Goal: Task Accomplishment & Management: Use online tool/utility

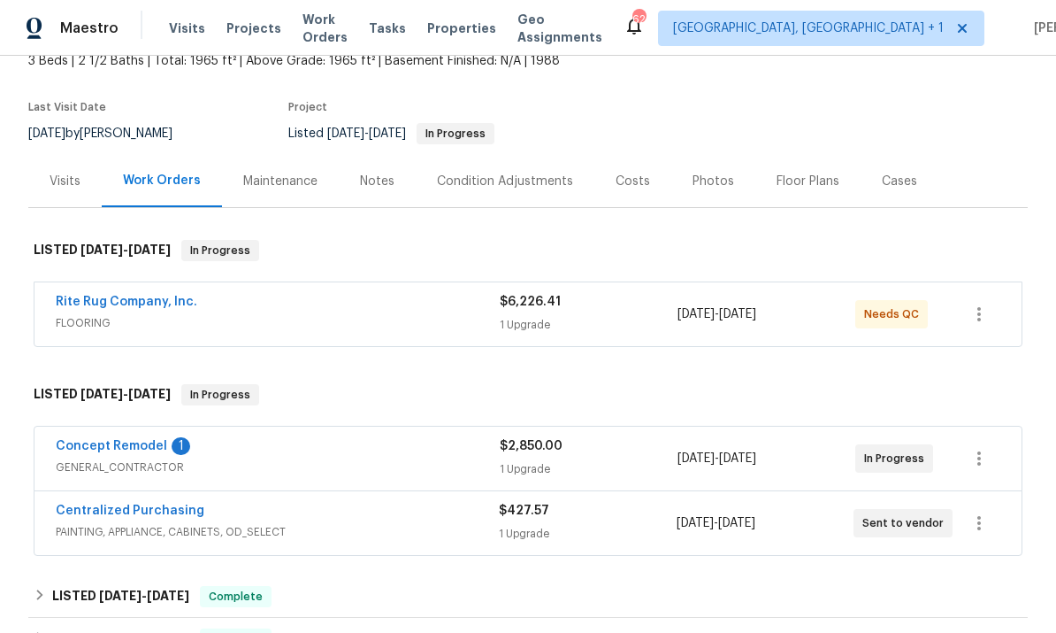
scroll to position [111, 0]
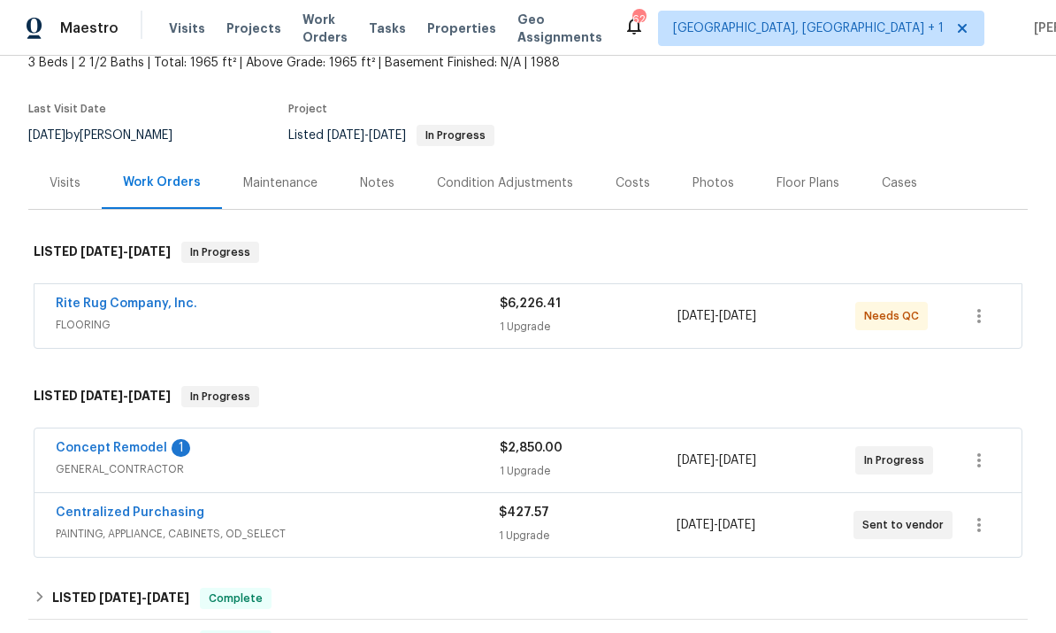
click at [131, 452] on link "Concept Remodel" at bounding box center [111, 447] width 111 height 12
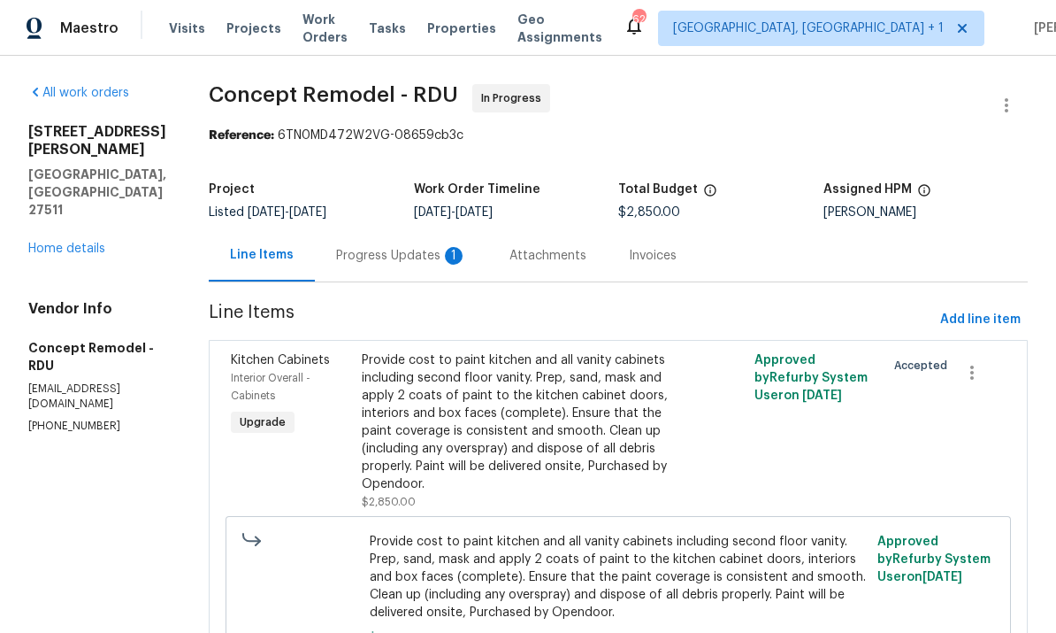
click at [370, 262] on div "Progress Updates 1" at bounding box center [401, 256] width 131 height 18
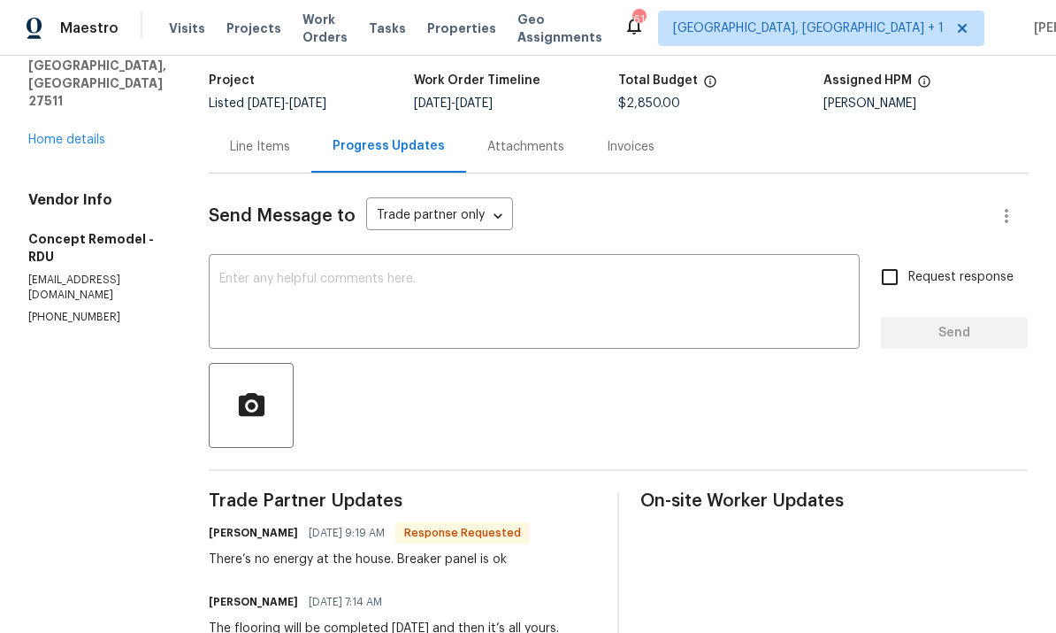
scroll to position [110, 0]
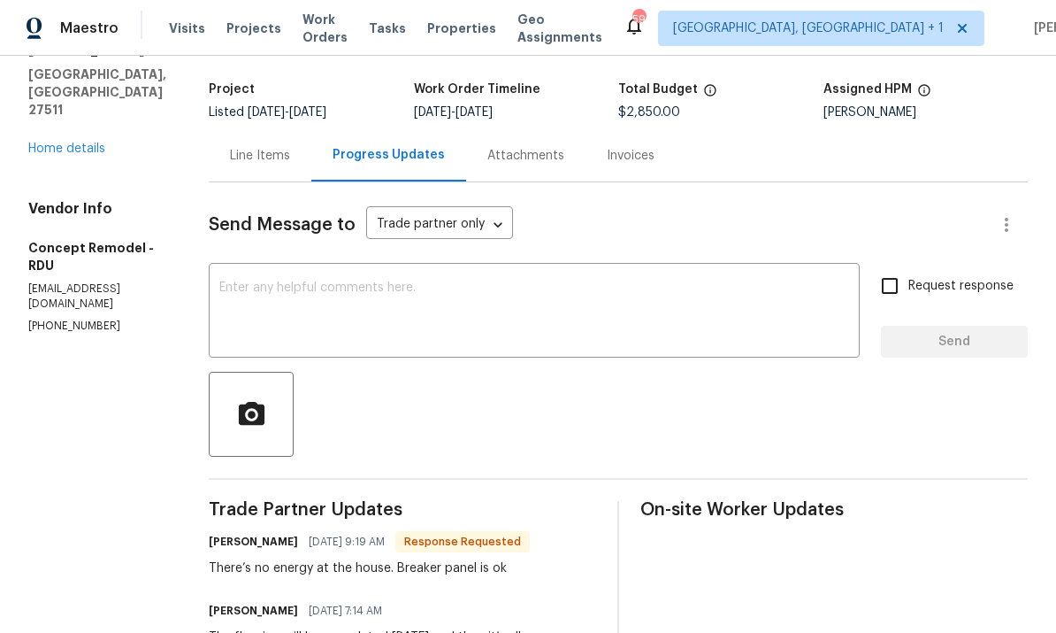
scroll to position [123, 0]
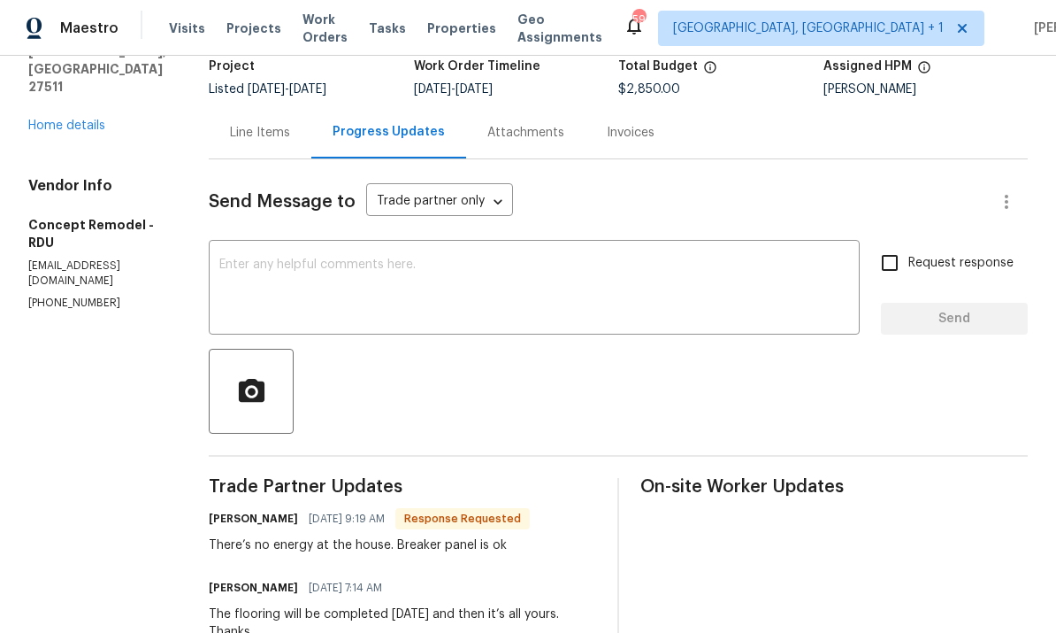
click at [280, 285] on textarea at bounding box center [534, 289] width 630 height 62
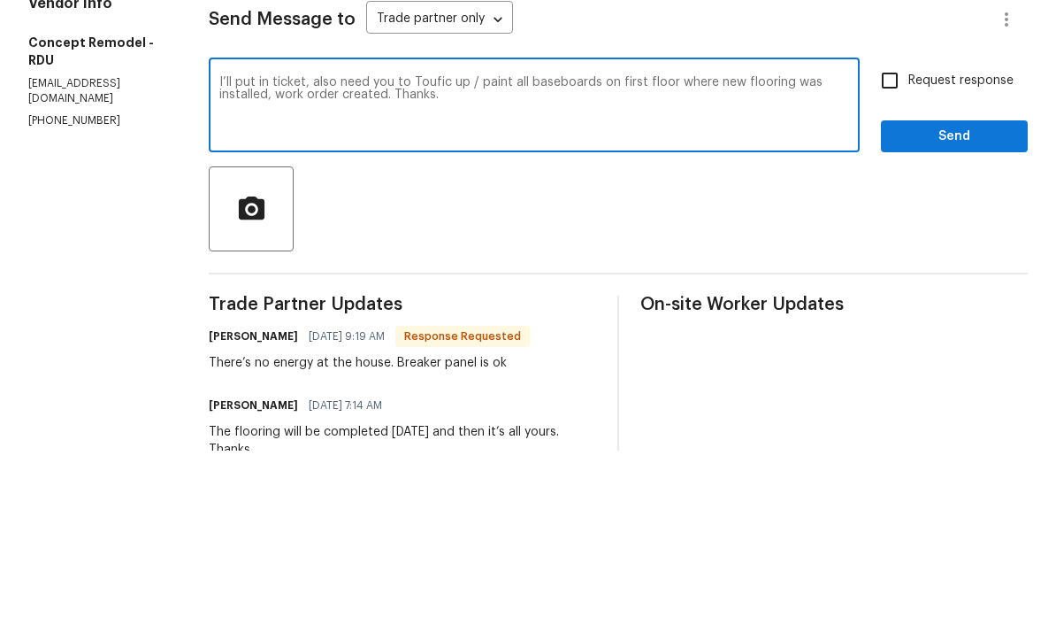
scroll to position [66, 0]
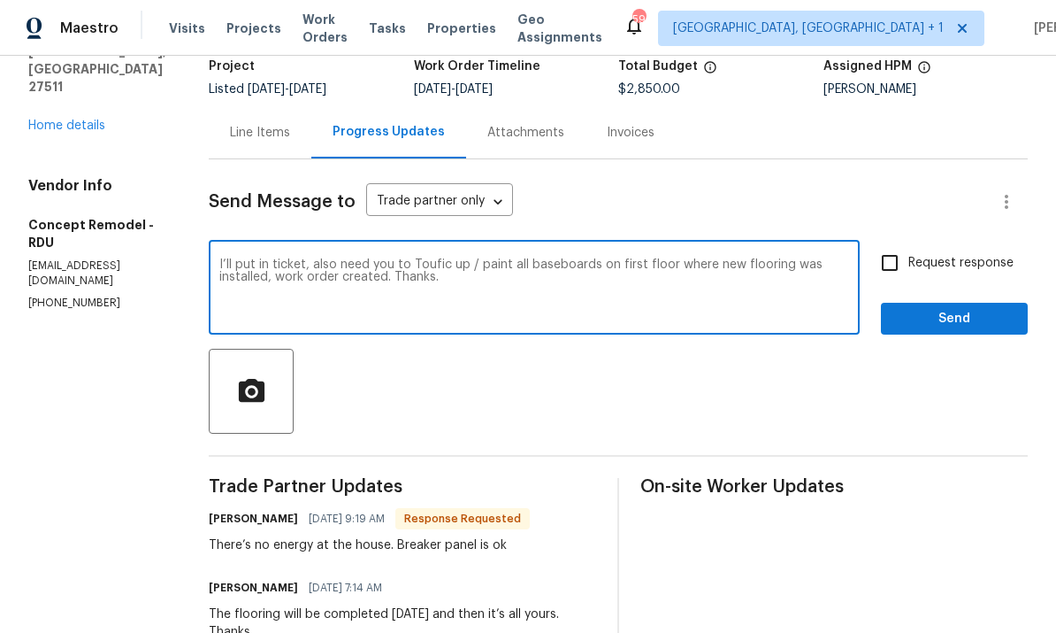
type textarea "I’ll put in ticket, also need you to Toufic up / paint all baseboards on first …"
click at [889, 244] on input "Request response" at bounding box center [889, 262] width 37 height 37
checkbox input "true"
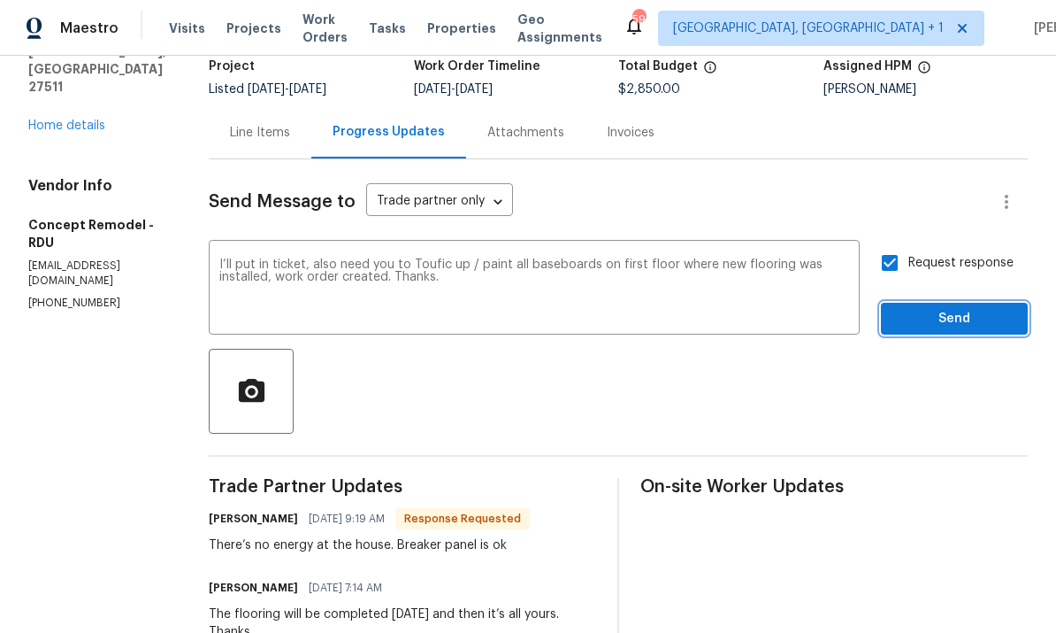
click at [960, 308] on span "Send" at bounding box center [954, 319] width 119 height 22
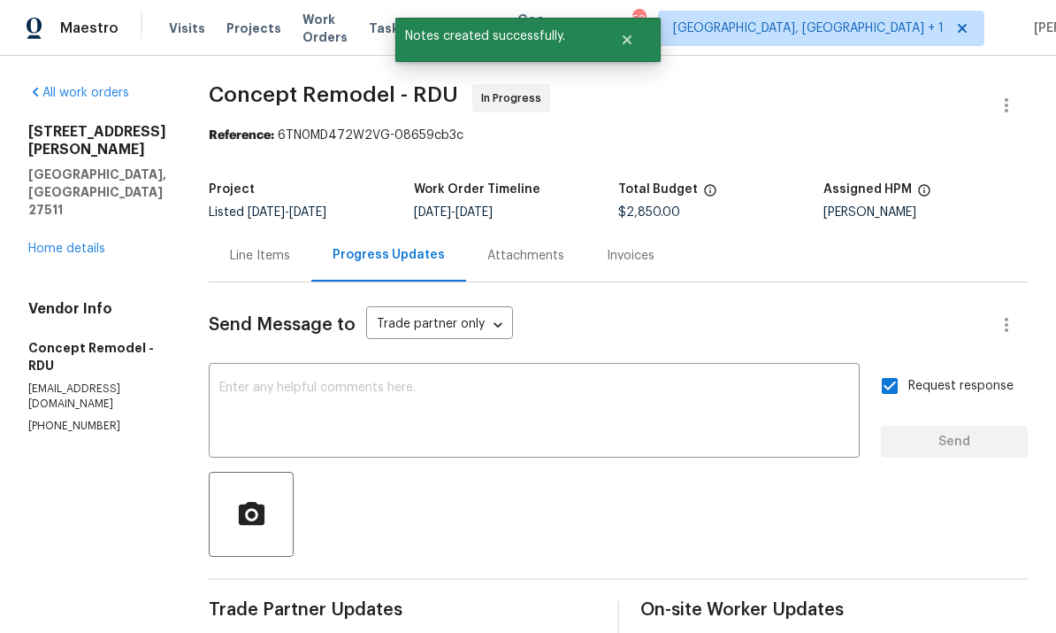
scroll to position [0, 0]
click at [72, 242] on link "Home details" at bounding box center [66, 248] width 77 height 12
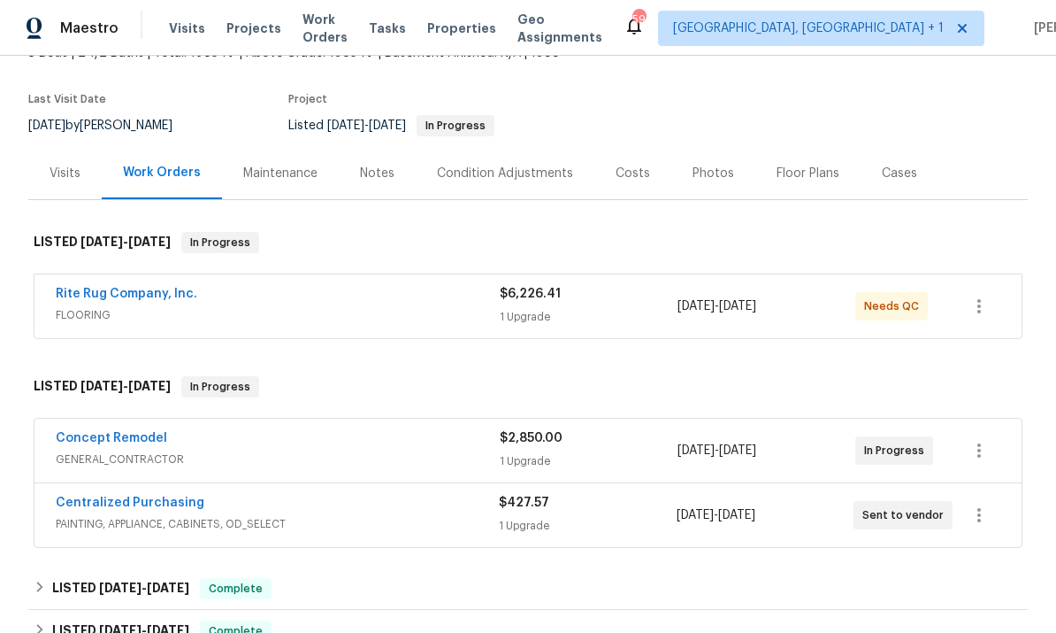
scroll to position [118, 0]
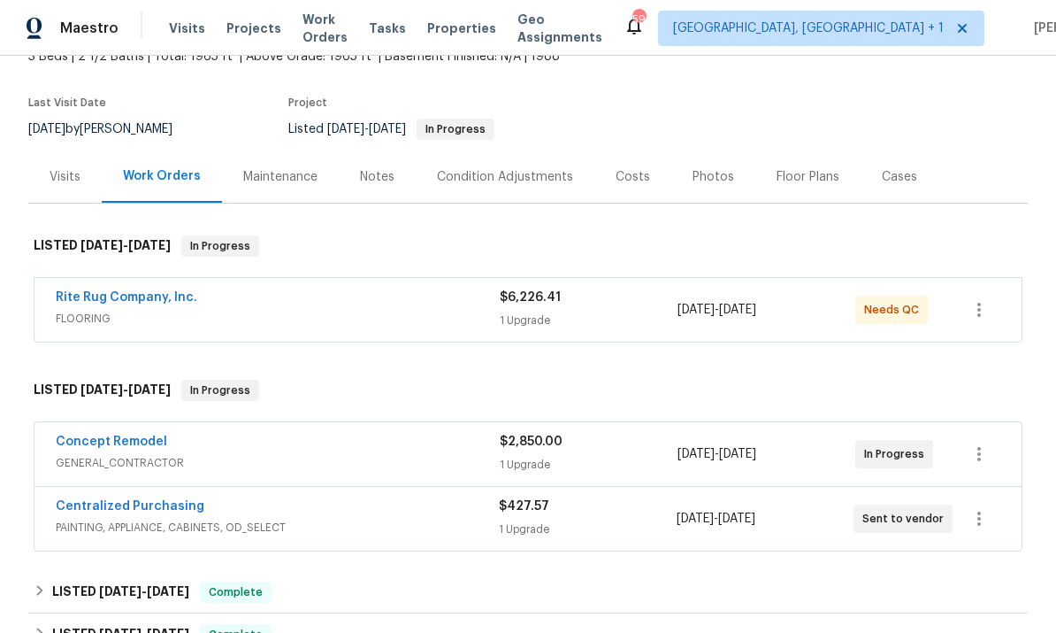
click at [159, 291] on link "Rite Rug Company, Inc." at bounding box center [127, 297] width 142 height 12
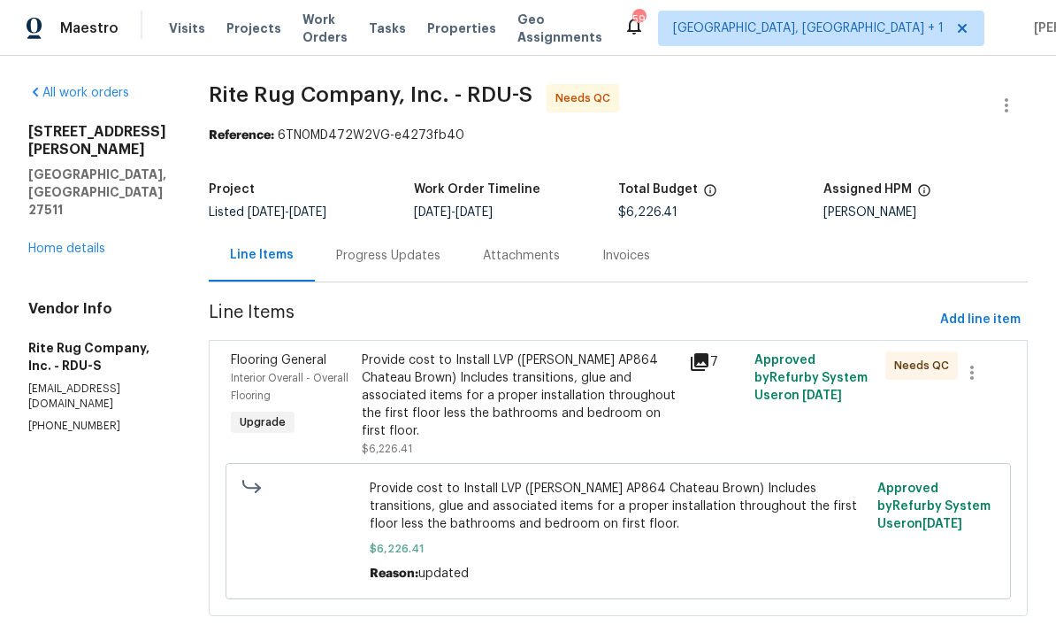
click at [401, 249] on div "Progress Updates" at bounding box center [388, 256] width 104 height 18
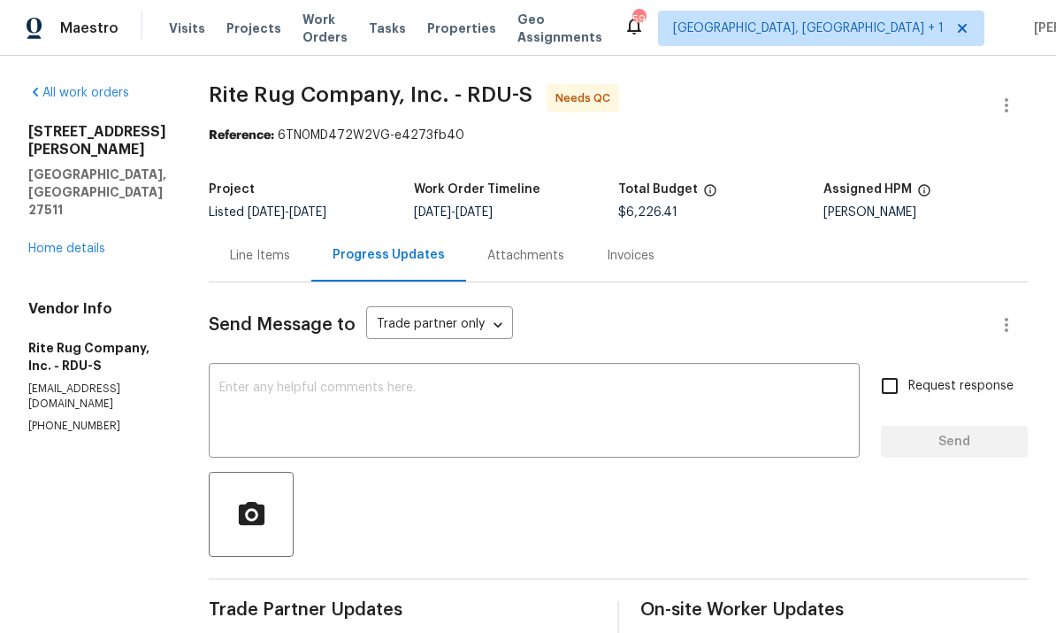
click at [326, 386] on textarea at bounding box center [534, 412] width 630 height 62
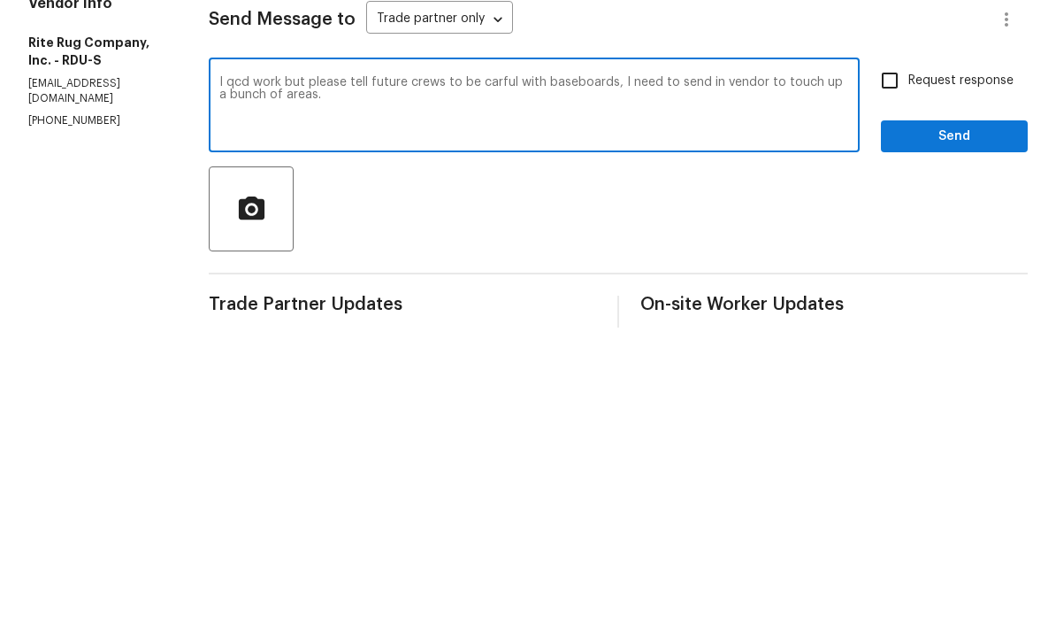
type textarea "I qcd work but please tell future crews to be carful with baseboards, I need to…"
click at [877, 367] on input "Request response" at bounding box center [889, 385] width 37 height 37
checkbox input "true"
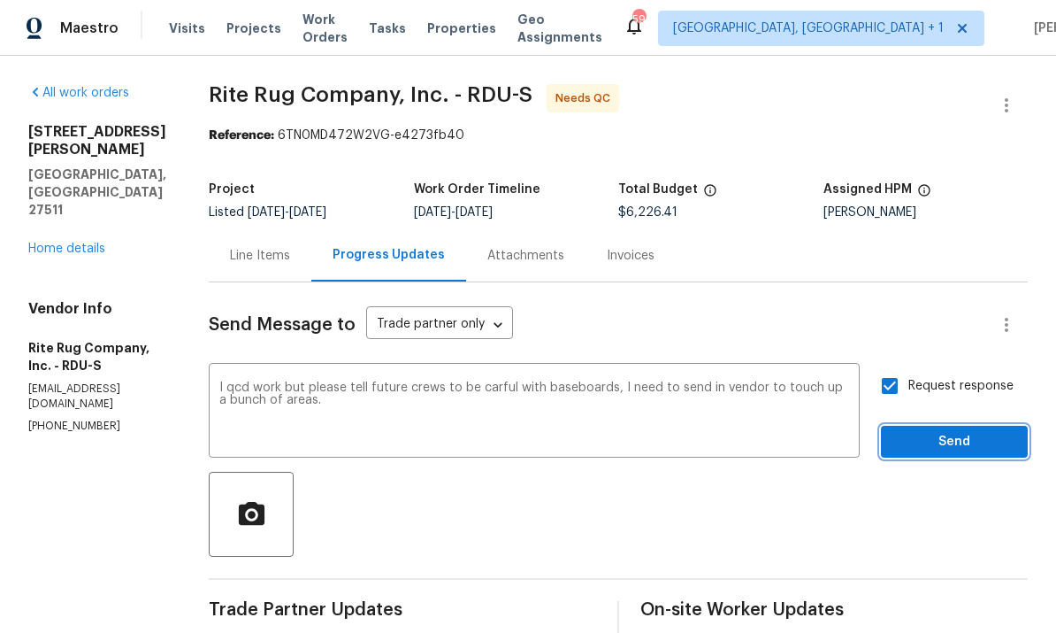
click at [957, 431] on span "Send" at bounding box center [954, 442] width 119 height 22
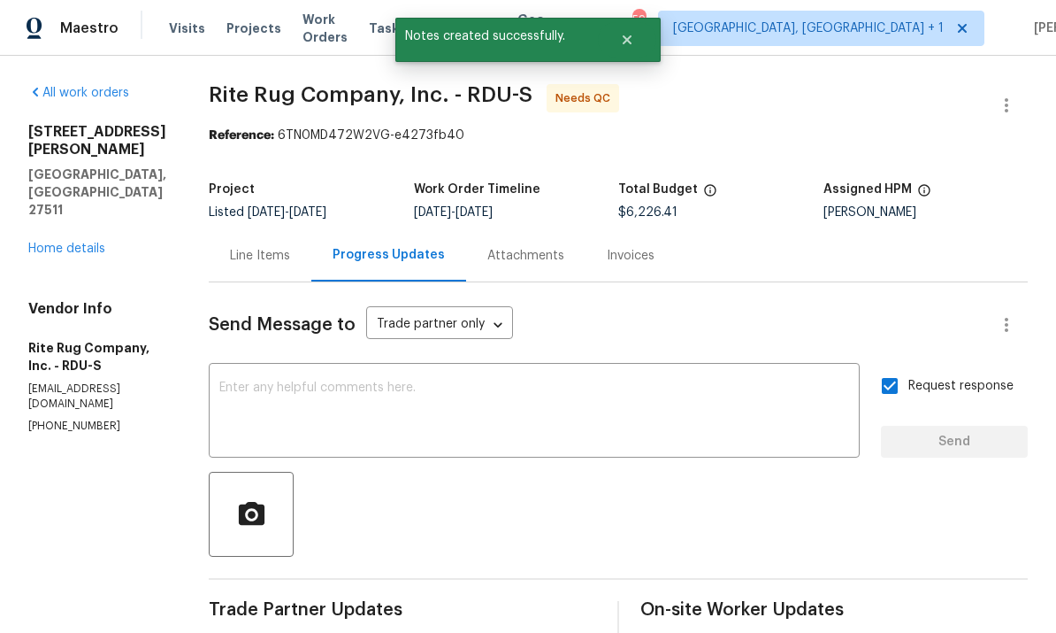
click at [76, 242] on link "Home details" at bounding box center [66, 248] width 77 height 12
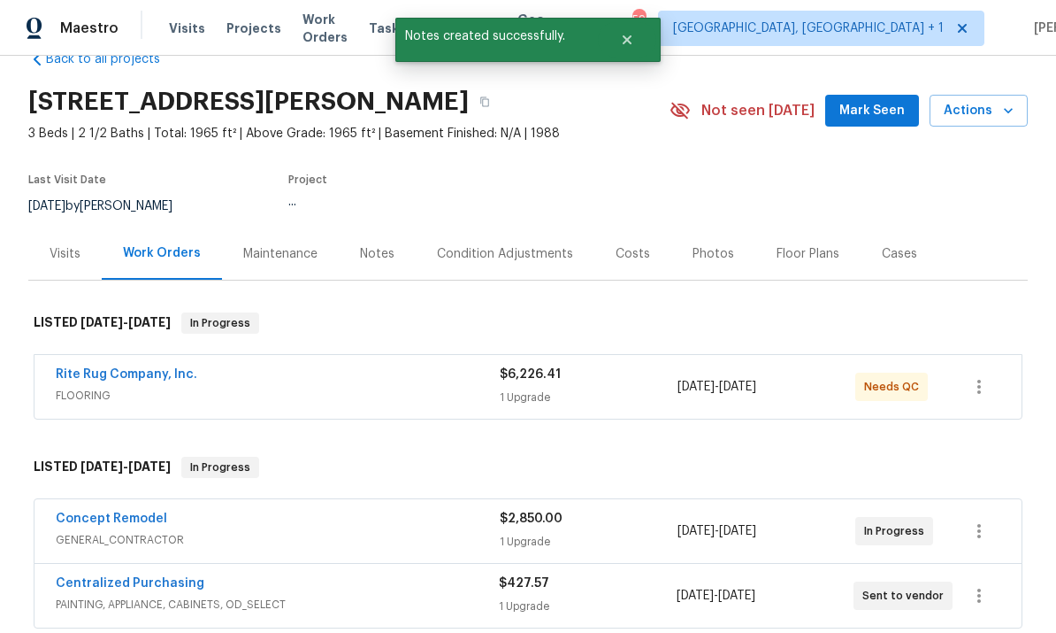
scroll to position [42, 0]
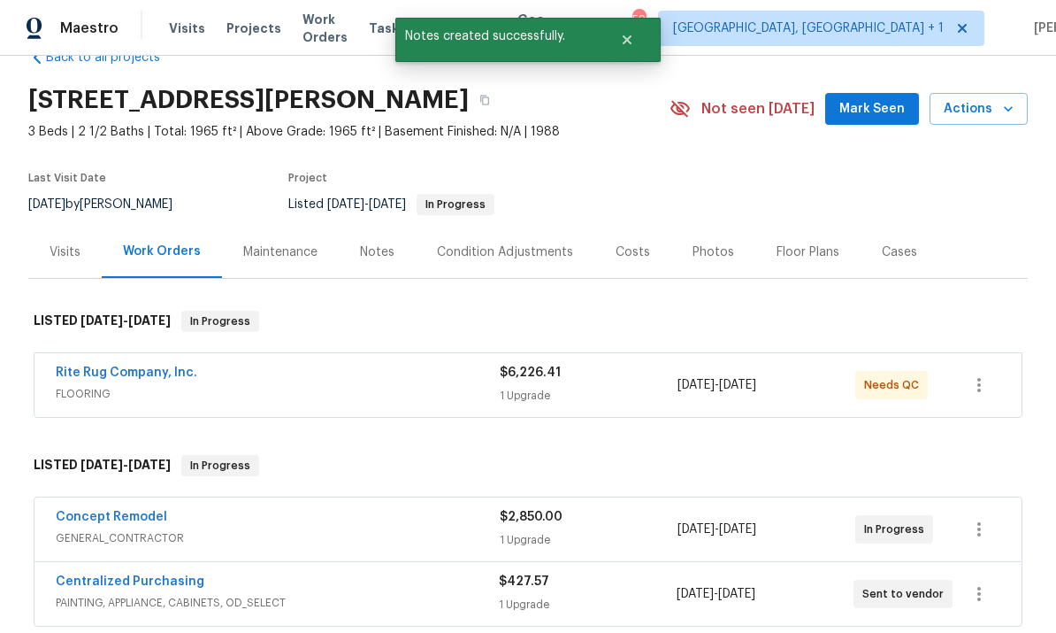
click at [161, 366] on link "Rite Rug Company, Inc." at bounding box center [127, 372] width 142 height 12
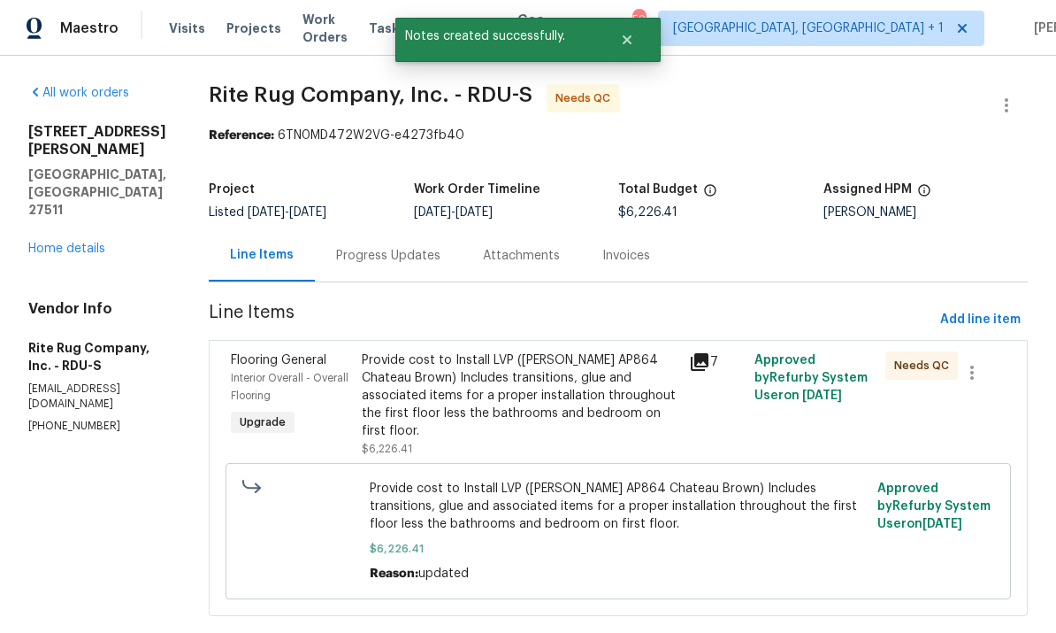
scroll to position [18, 0]
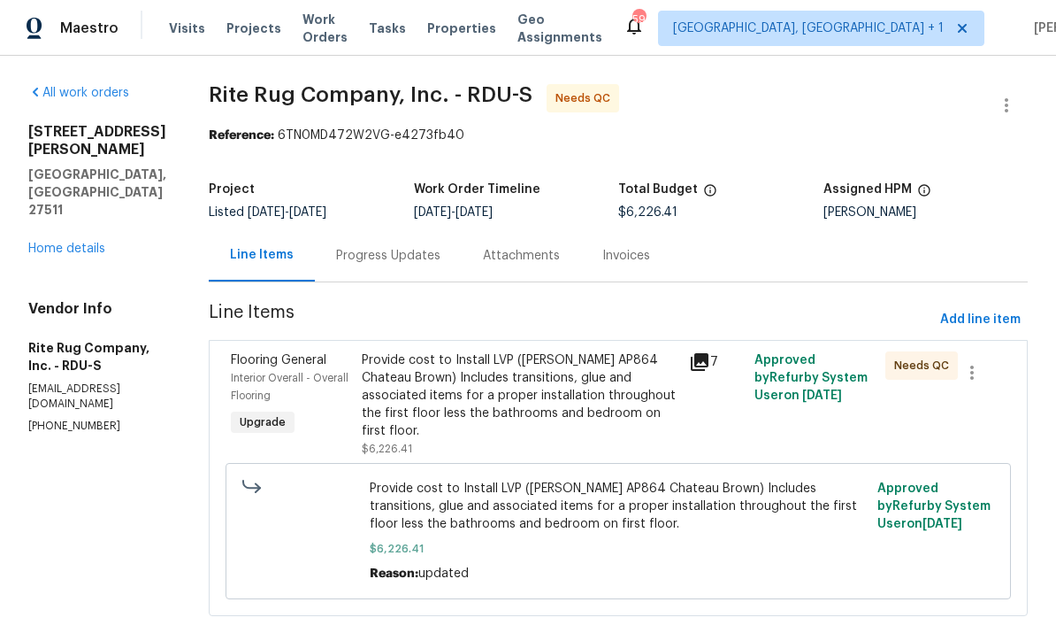
click at [535, 395] on div "Provide cost to Install LVP (Knighton AP864 Chateau Brown) Includes transitions…" at bounding box center [520, 395] width 317 height 88
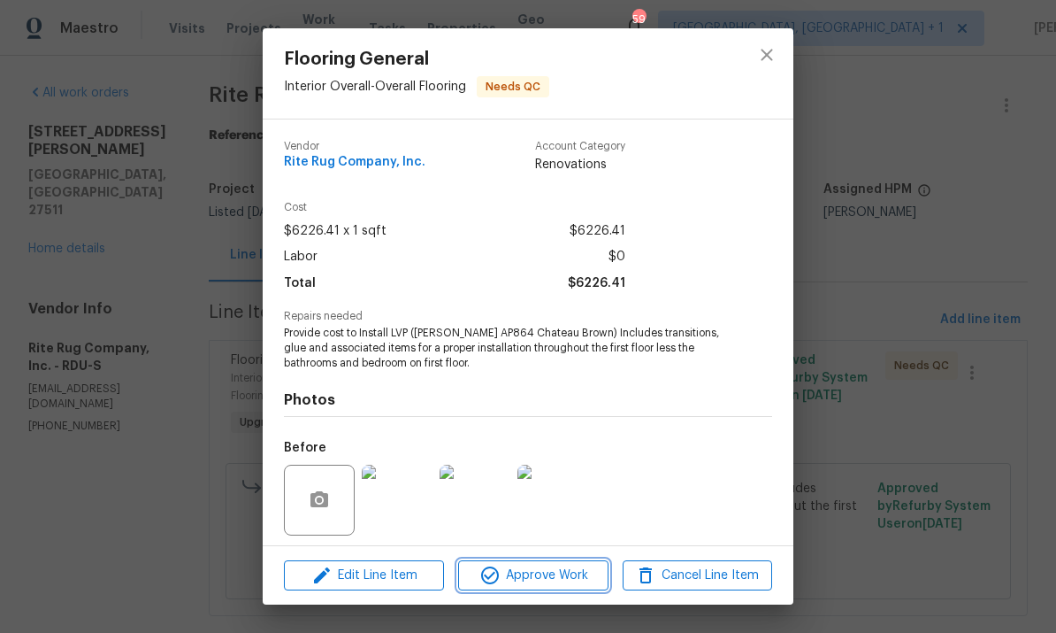
click at [557, 586] on button "Approve Work" at bounding box center [533, 575] width 150 height 31
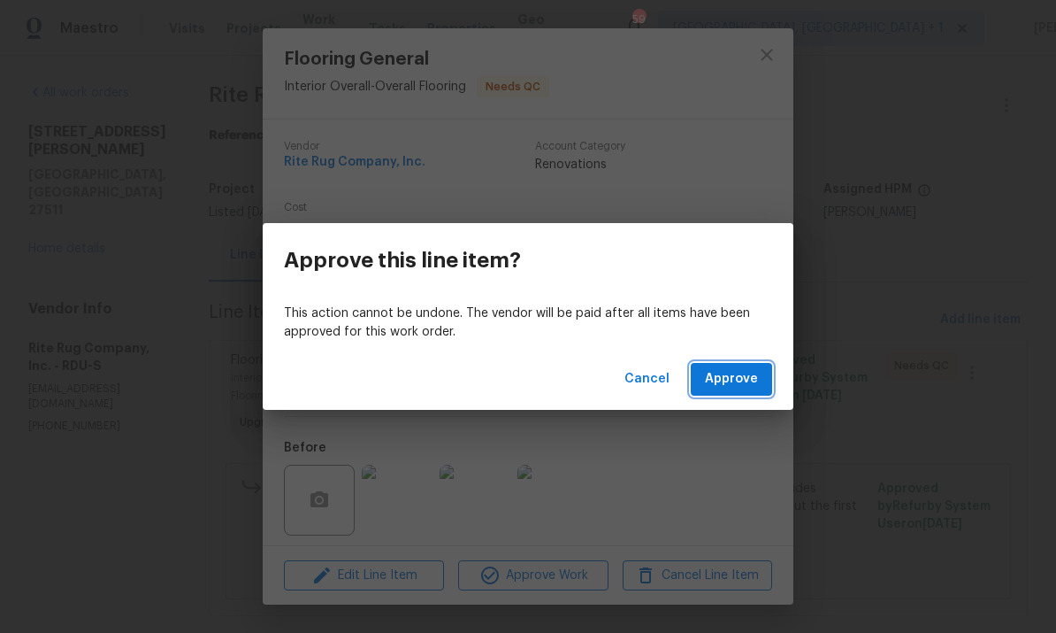
click at [742, 382] on span "Approve" at bounding box center [731, 379] width 53 height 22
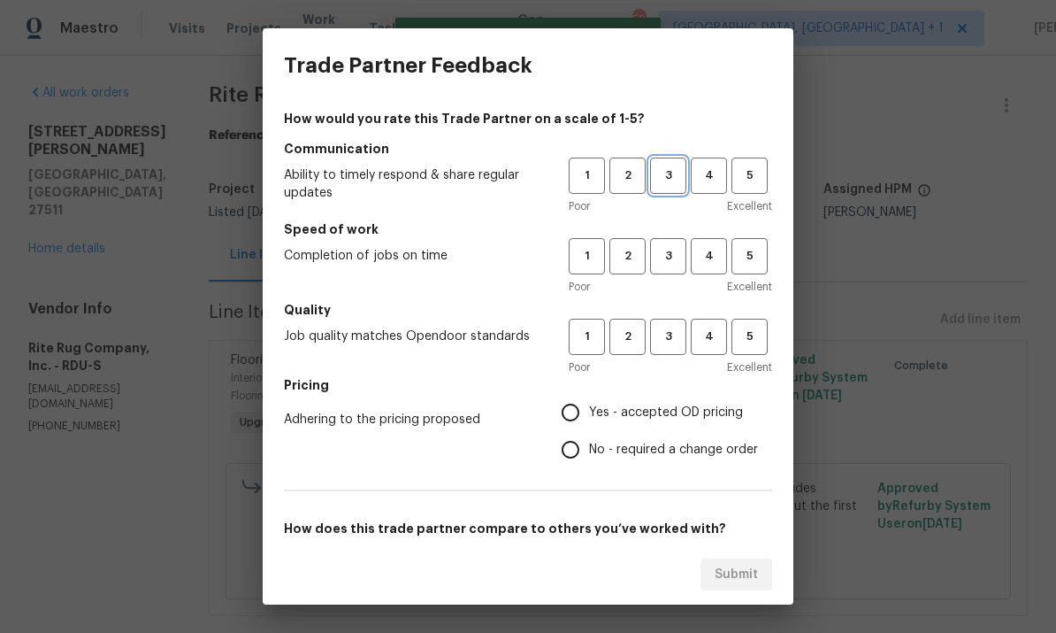
click at [676, 177] on span "3" at bounding box center [668, 175] width 33 height 20
click at [672, 264] on span "3" at bounding box center [668, 256] width 33 height 20
click at [643, 339] on span "2" at bounding box center [627, 336] width 33 height 20
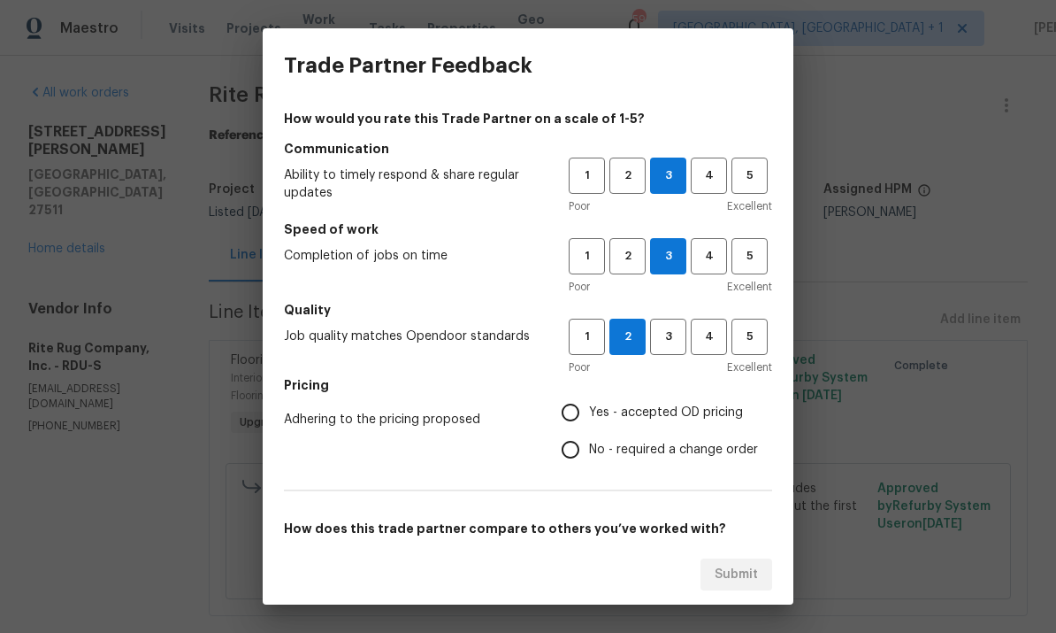
click at [575, 414] on input "Yes - accepted OD pricing" at bounding box center [570, 412] width 37 height 37
radio input "true"
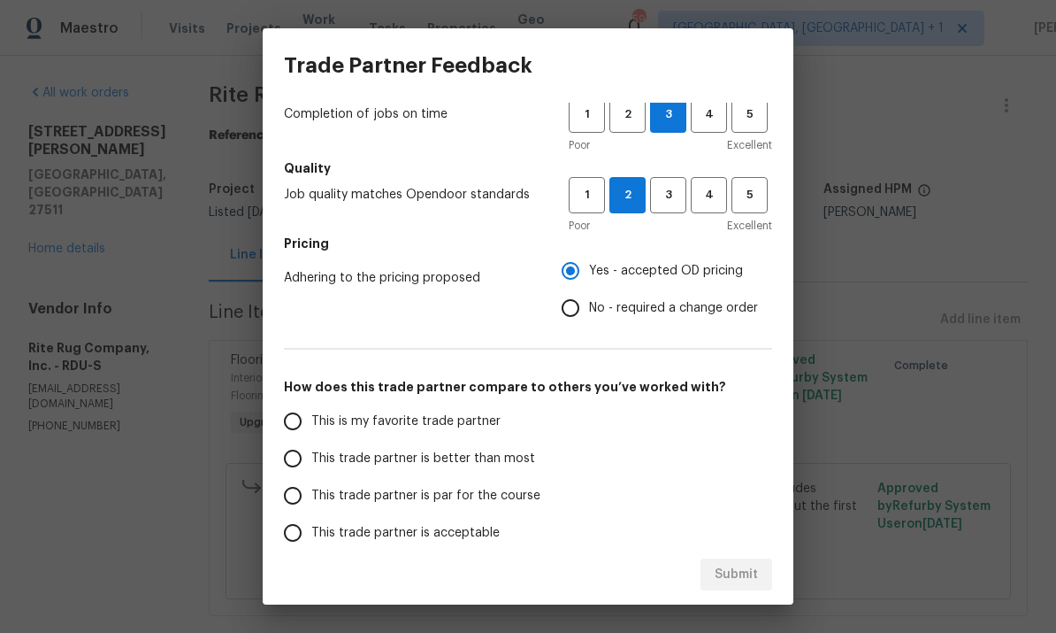
scroll to position [173, 0]
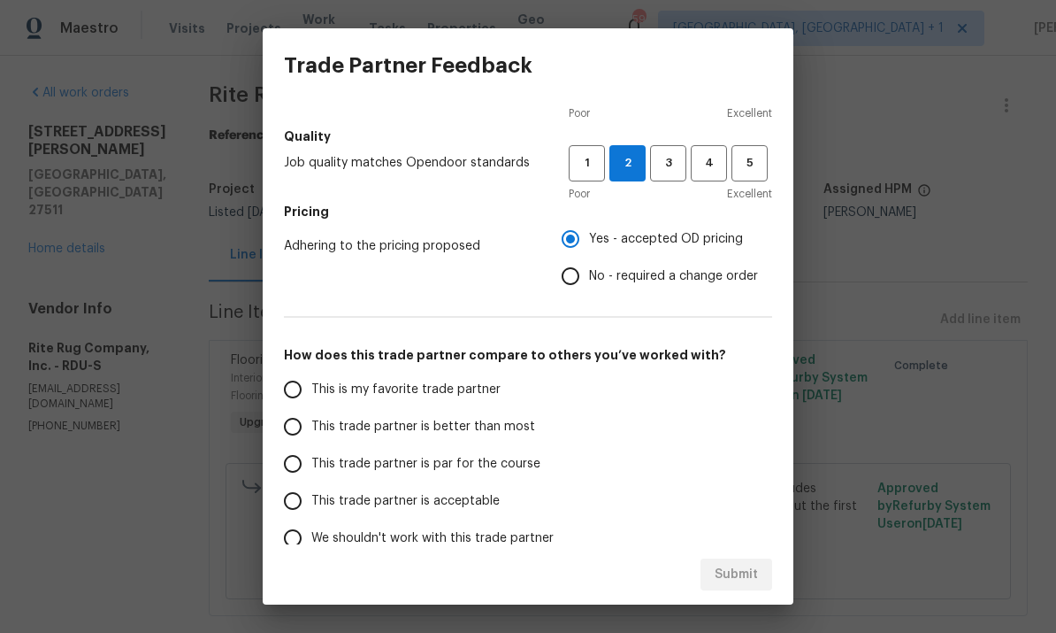
click at [310, 464] on input "This trade partner is par for the course" at bounding box center [292, 463] width 37 height 37
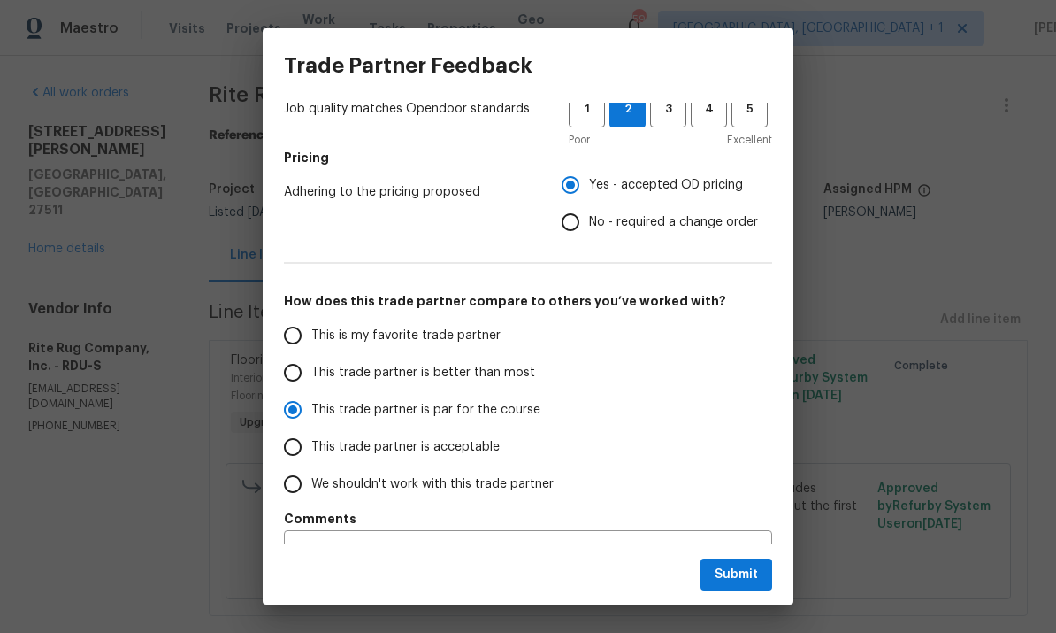
scroll to position [246, 0]
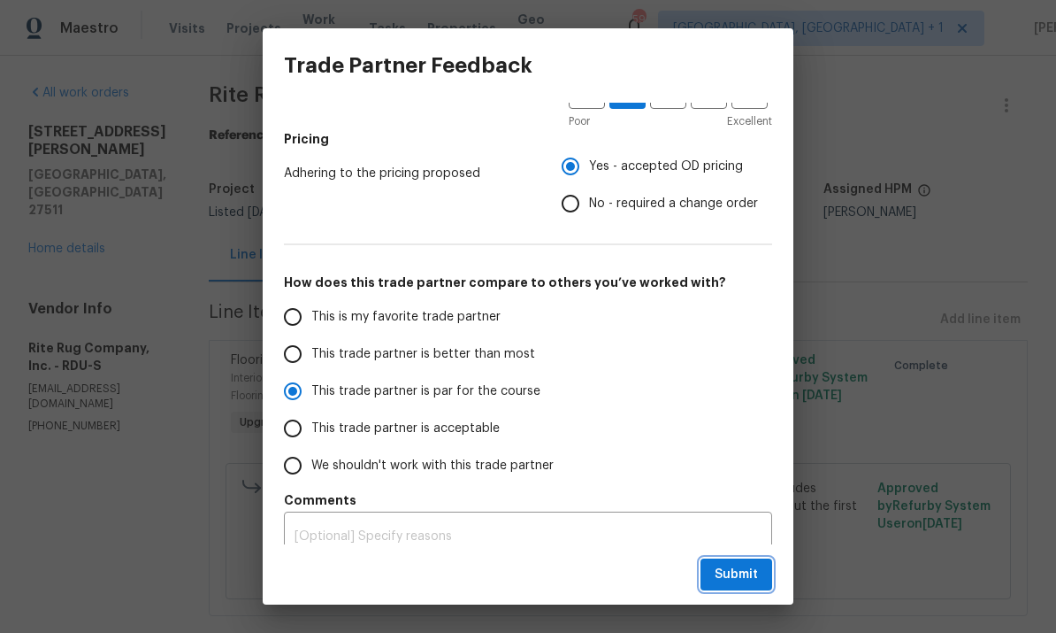
click at [724, 569] on span "Submit" at bounding box center [736, 575] width 43 height 22
radio input "true"
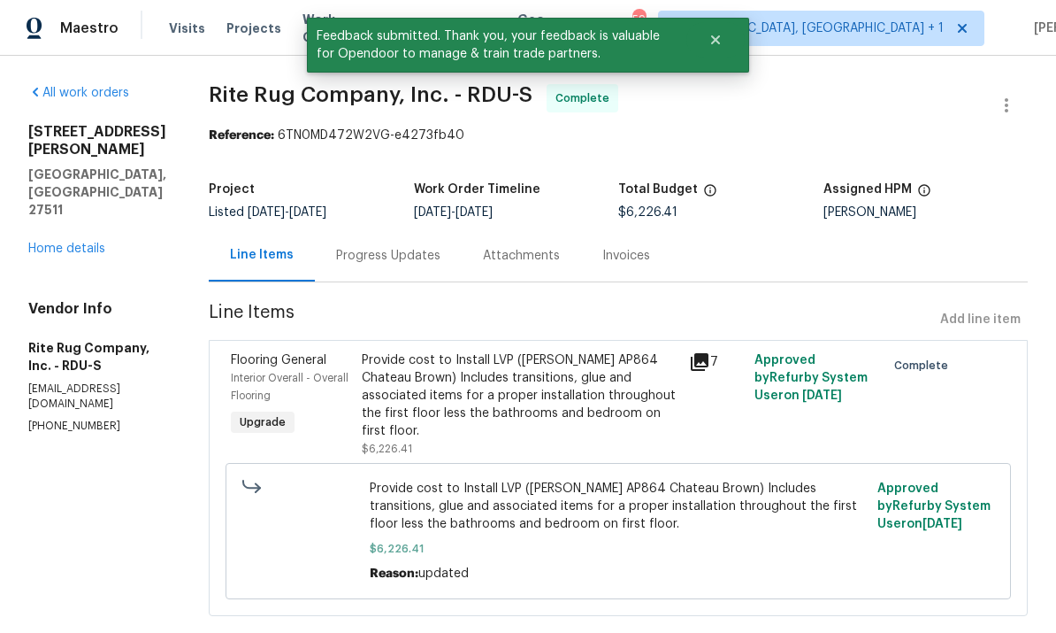
click at [69, 242] on link "Home details" at bounding box center [66, 248] width 77 height 12
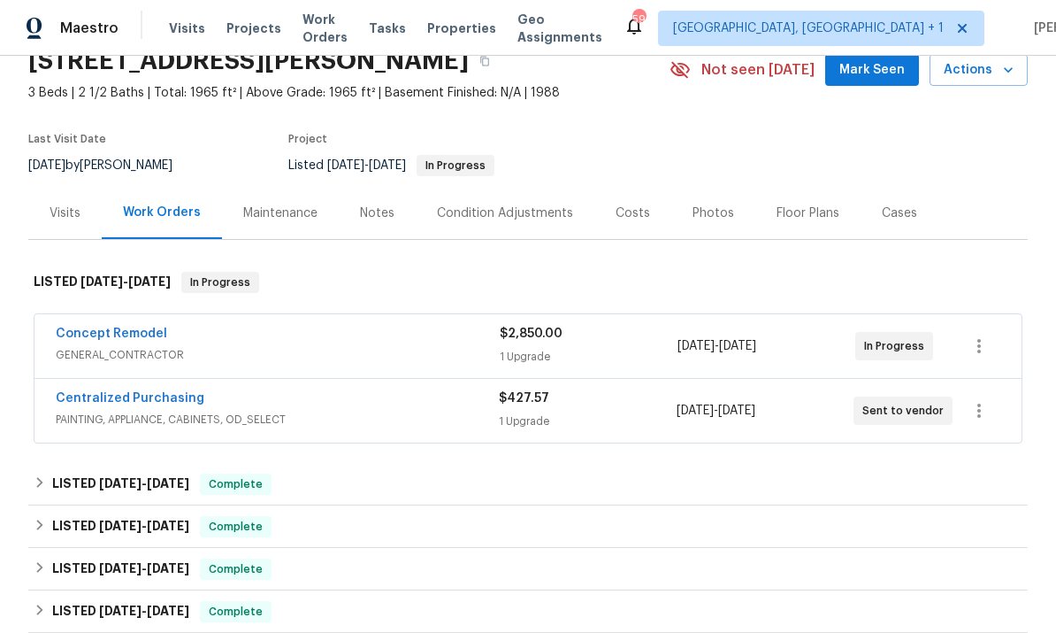
scroll to position [82, 0]
click at [127, 326] on link "Concept Remodel" at bounding box center [111, 332] width 111 height 12
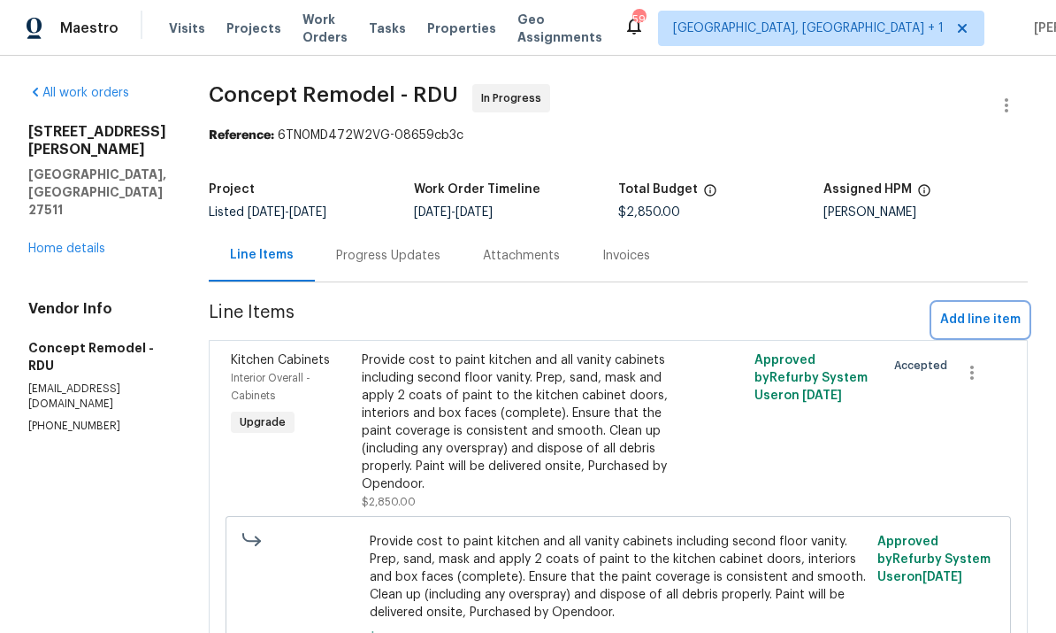
click at [971, 318] on span "Add line item" at bounding box center [980, 320] width 81 height 22
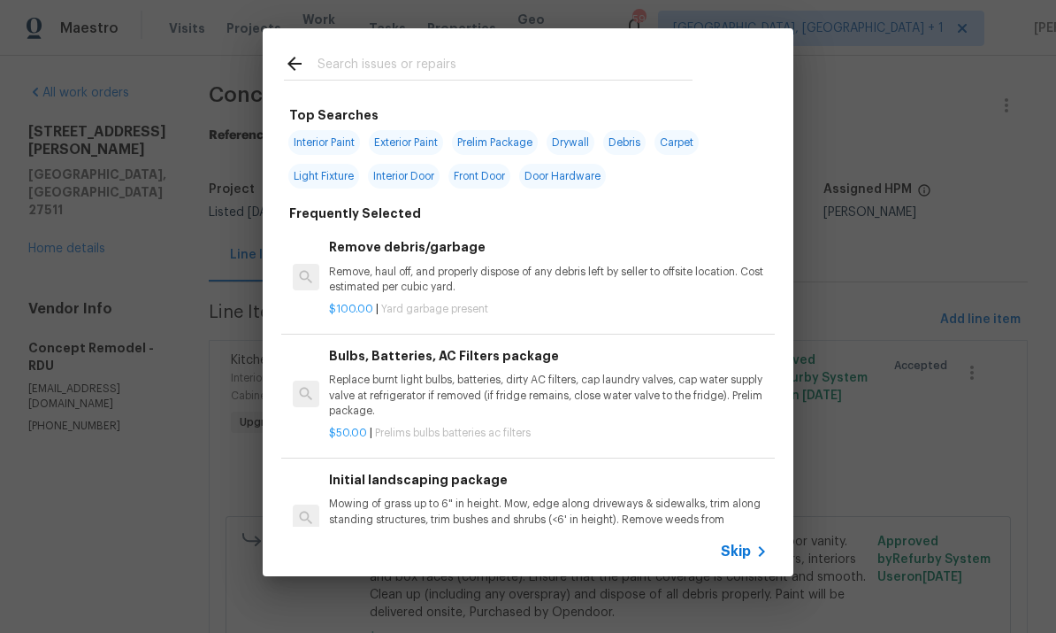
click at [361, 77] on input "text" at bounding box center [505, 66] width 375 height 27
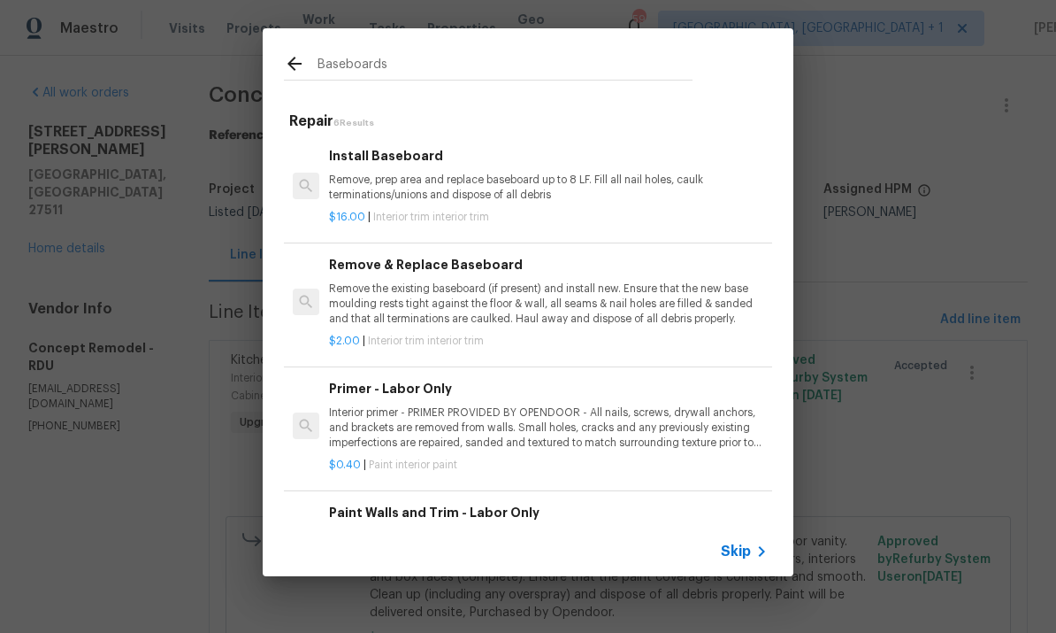
type input "Baseboards"
click at [289, 72] on icon at bounding box center [294, 63] width 21 height 21
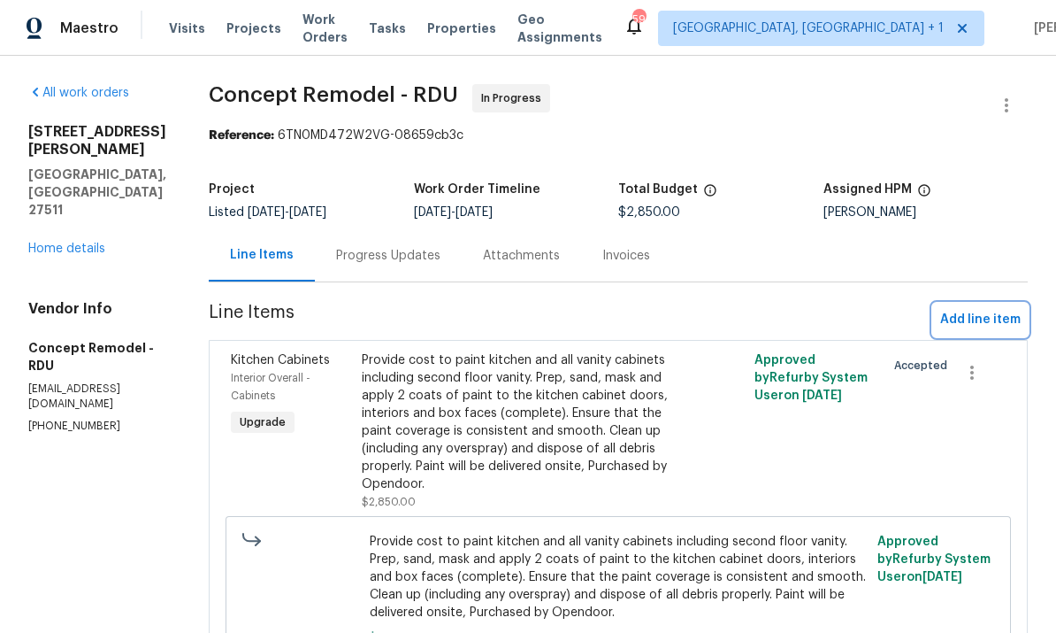
click at [962, 325] on span "Add line item" at bounding box center [980, 320] width 81 height 22
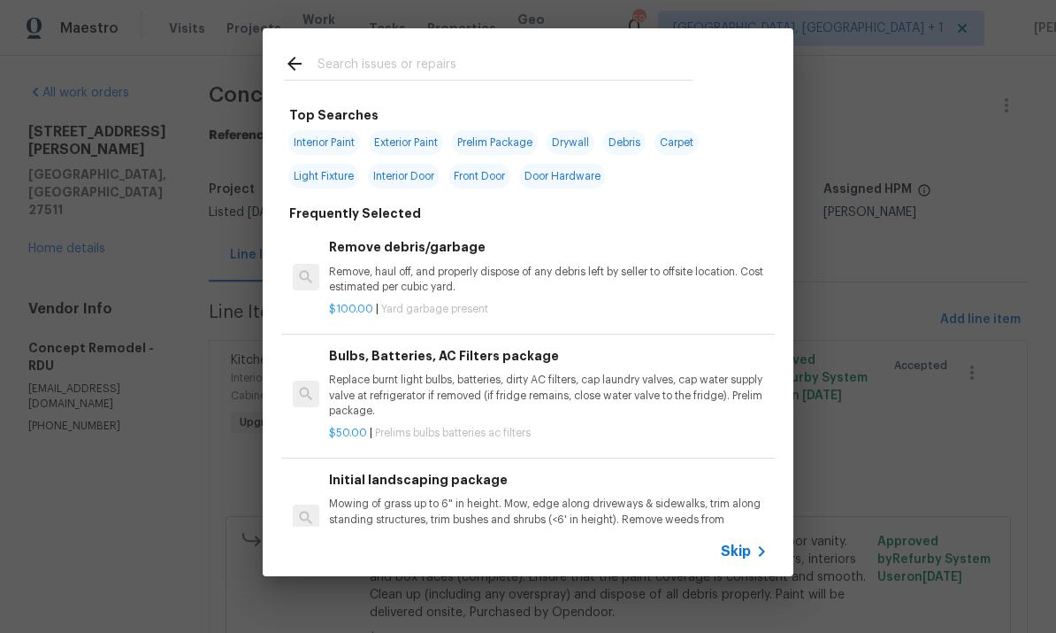
click at [371, 60] on input "text" at bounding box center [505, 66] width 375 height 27
type input "Inter"
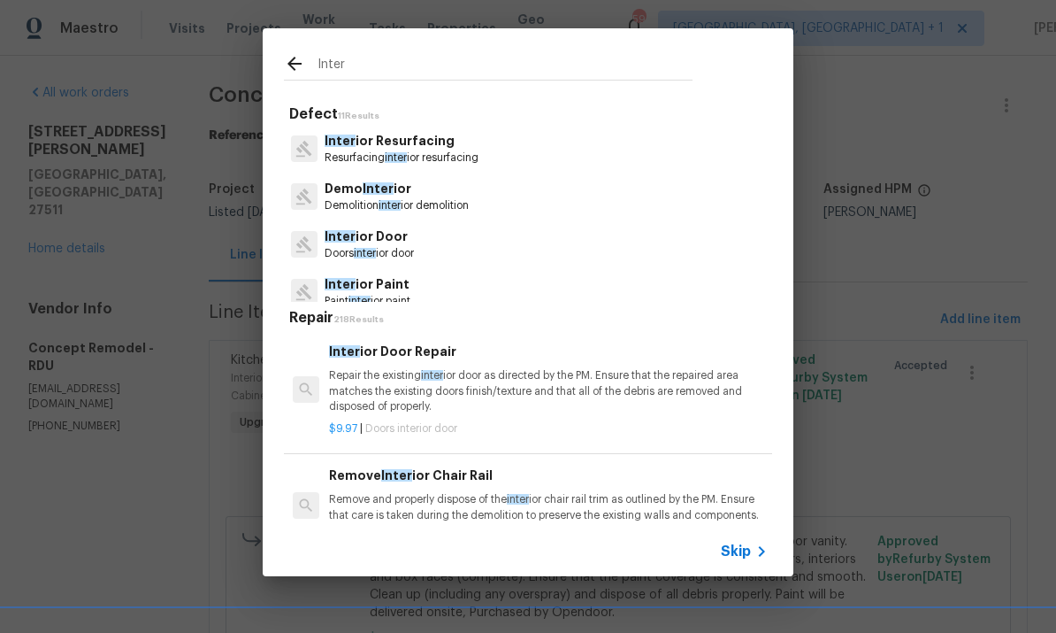
click at [387, 280] on p "Inter ior Paint" at bounding box center [368, 284] width 86 height 19
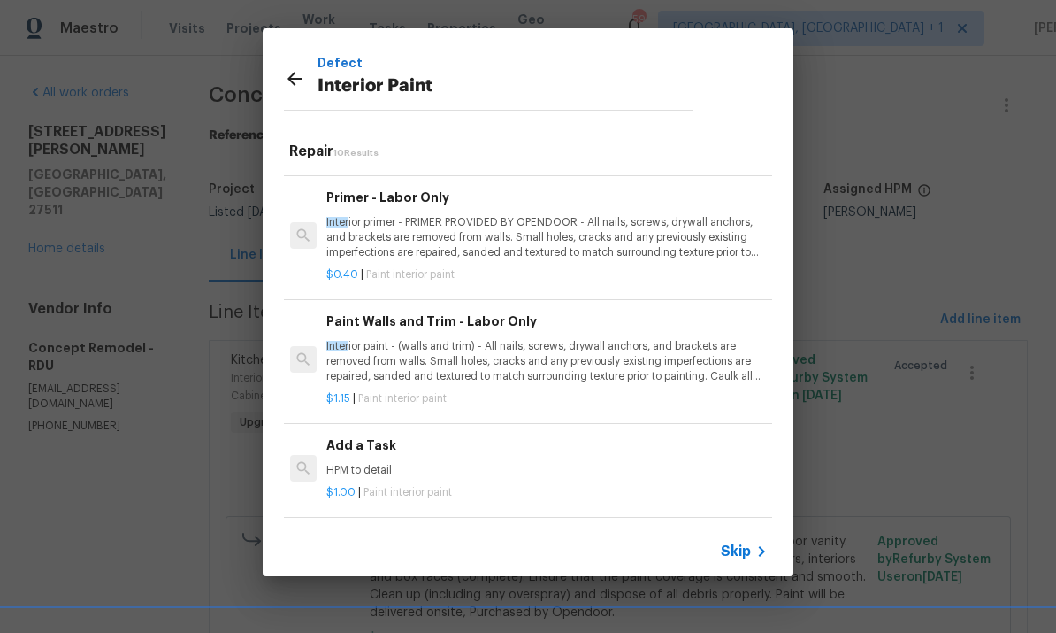
scroll to position [670, 3]
click at [366, 439] on h6 "Add a Task" at bounding box center [545, 445] width 439 height 19
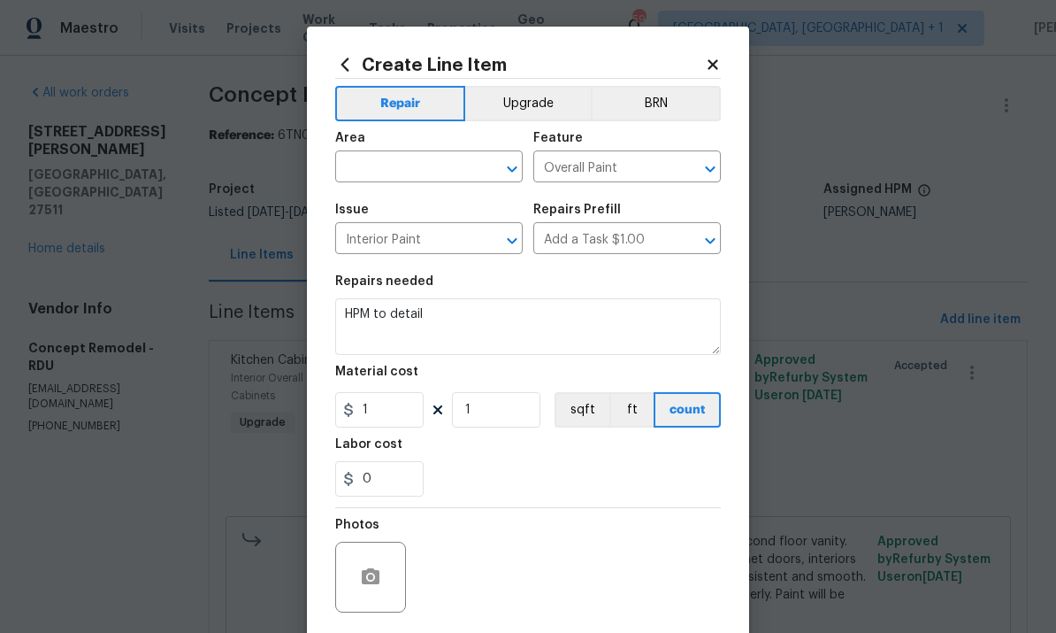
click at [388, 153] on div "Area" at bounding box center [429, 143] width 188 height 23
click at [386, 172] on input "text" at bounding box center [404, 168] width 138 height 27
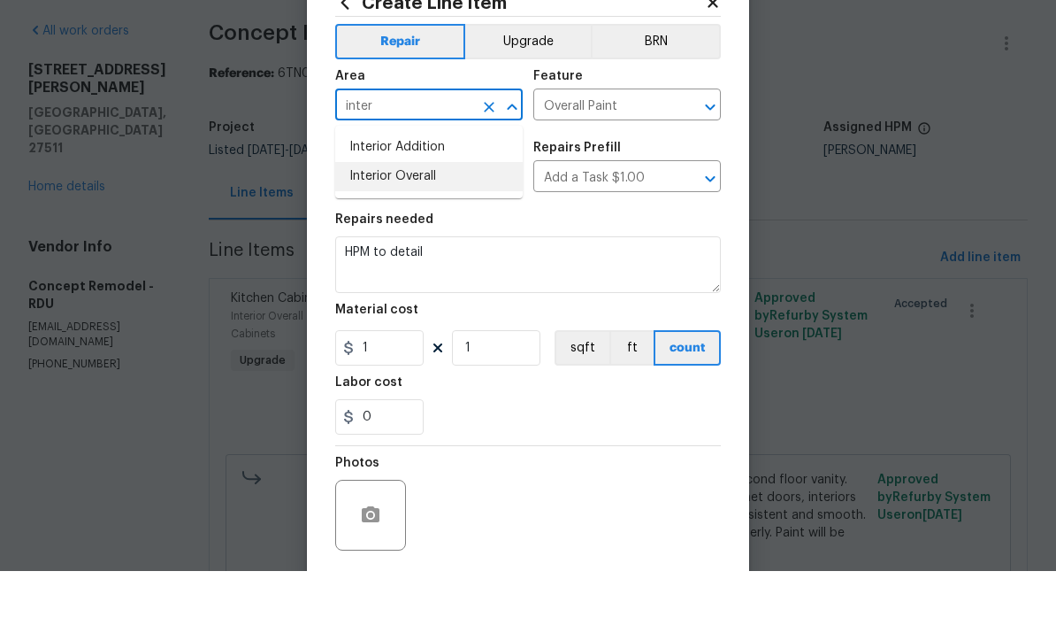
click at [411, 224] on li "Interior Overall" at bounding box center [429, 238] width 188 height 29
type input "Interior Overall"
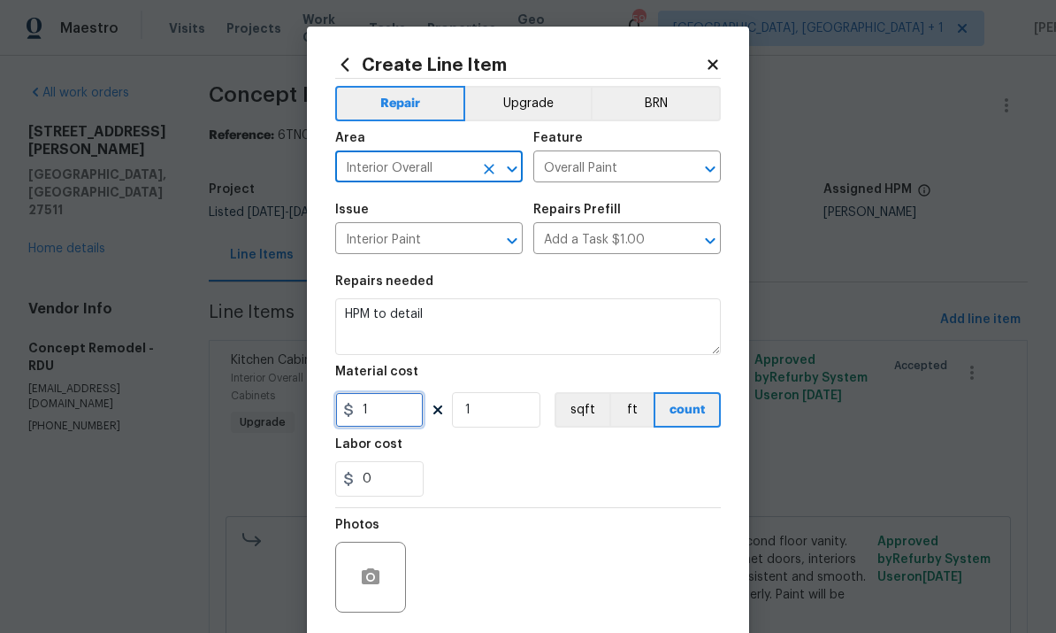
click at [377, 411] on input "1" at bounding box center [379, 409] width 88 height 35
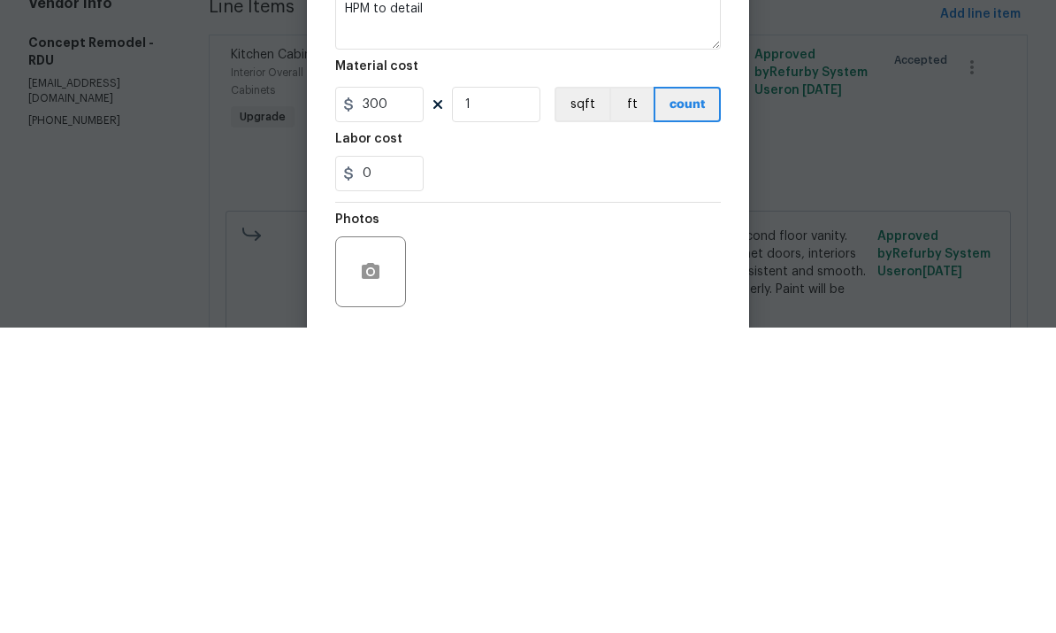
scroll to position [66, 0]
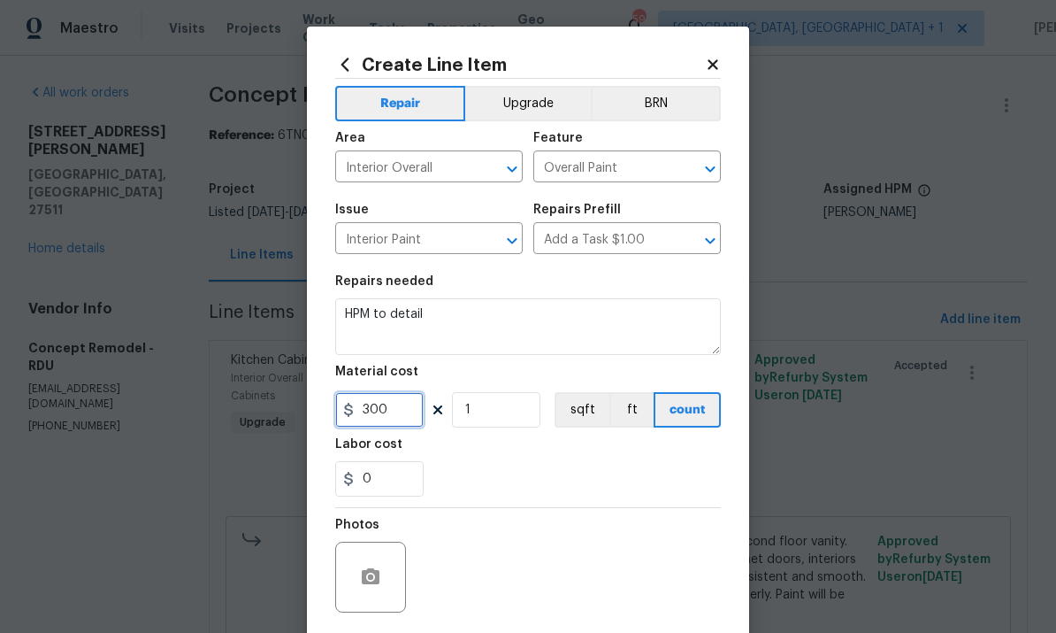
type input "300"
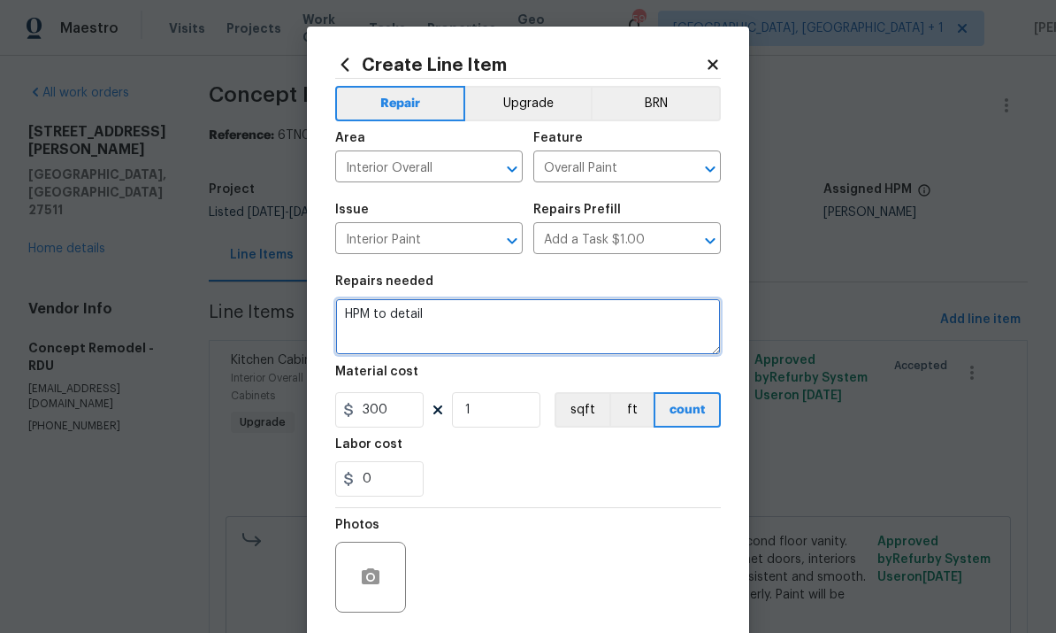
click at [391, 339] on textarea "HPM to detail" at bounding box center [528, 326] width 386 height 57
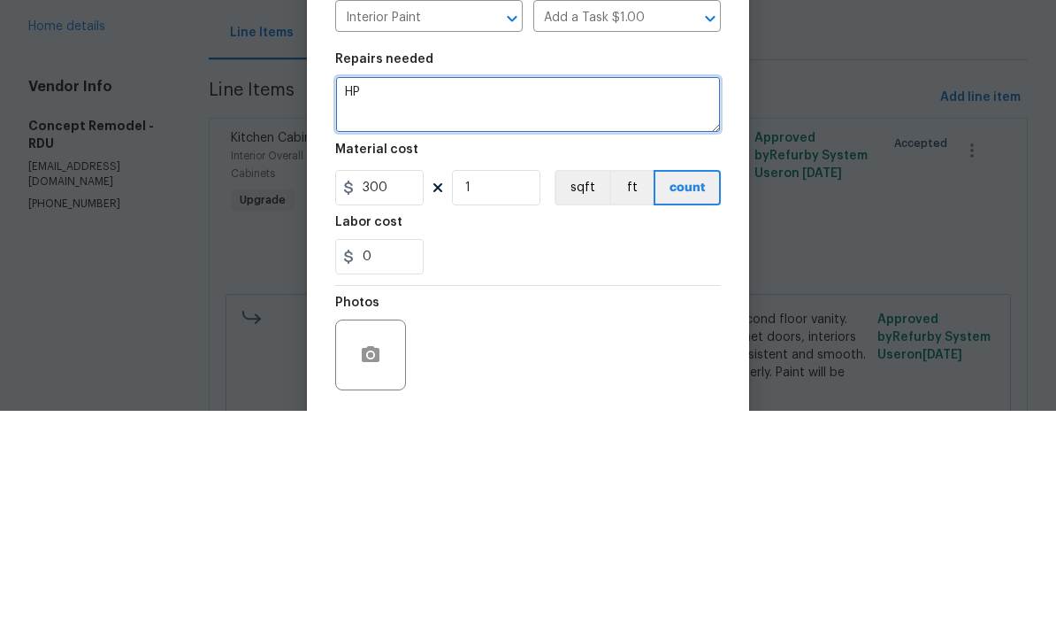
type textarea "H"
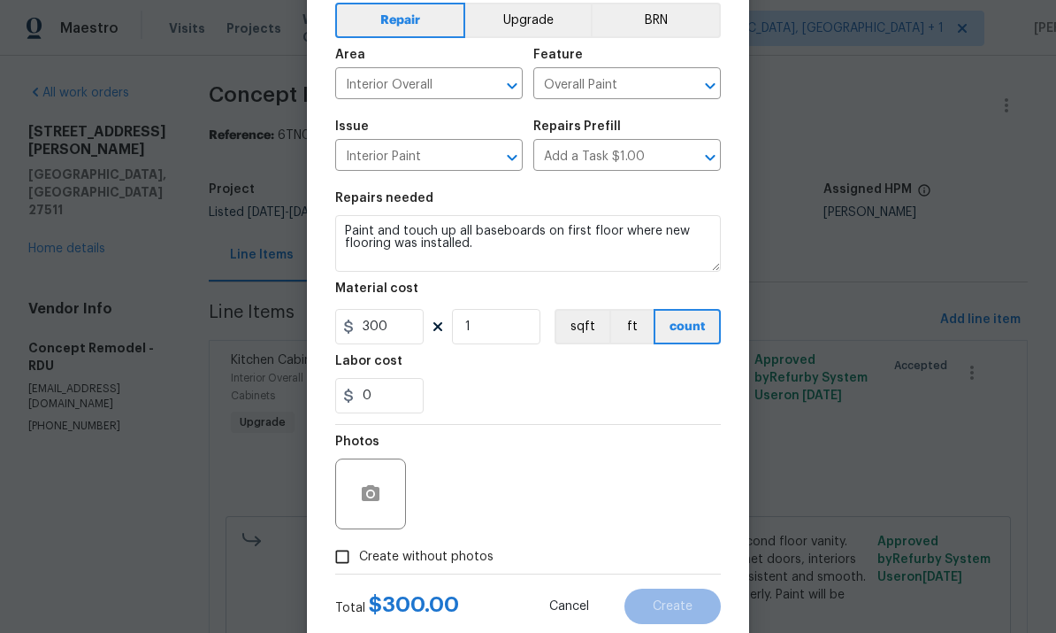
scroll to position [83, 0]
type textarea "Paint and touch up all baseboards on first floor where new flooring was install…"
click at [369, 495] on circle "button" at bounding box center [370, 493] width 5 height 5
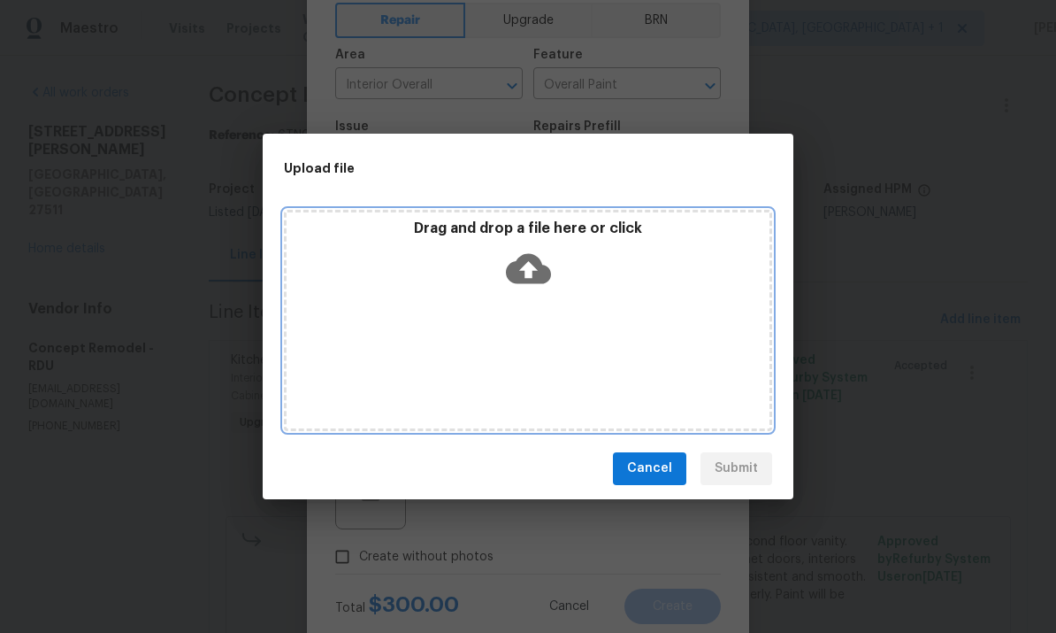
click at [522, 274] on icon at bounding box center [528, 268] width 45 height 30
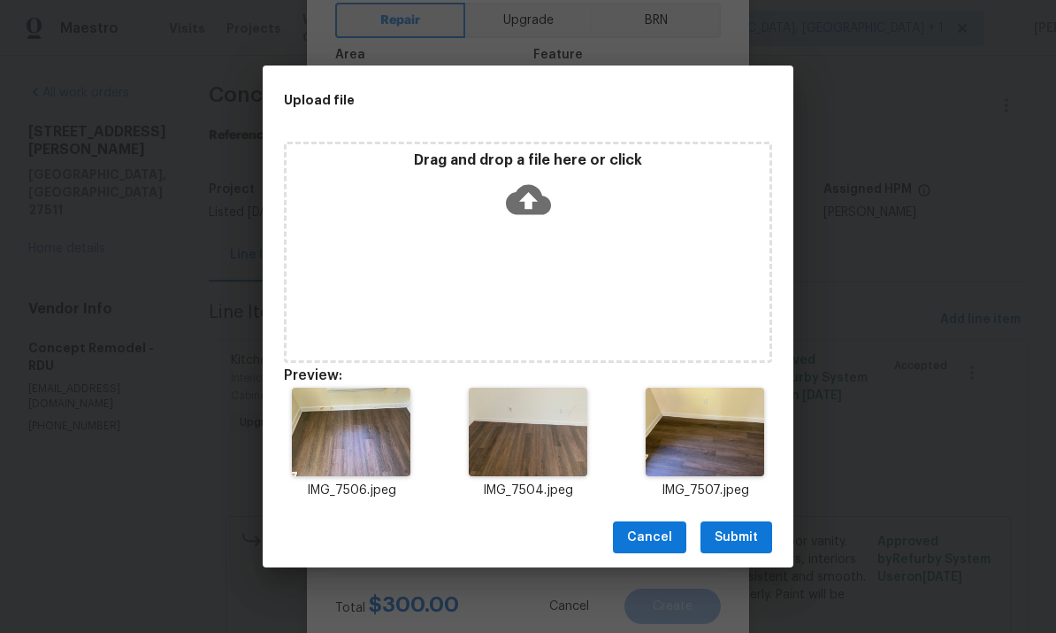
click at [744, 540] on span "Submit" at bounding box center [736, 537] width 43 height 22
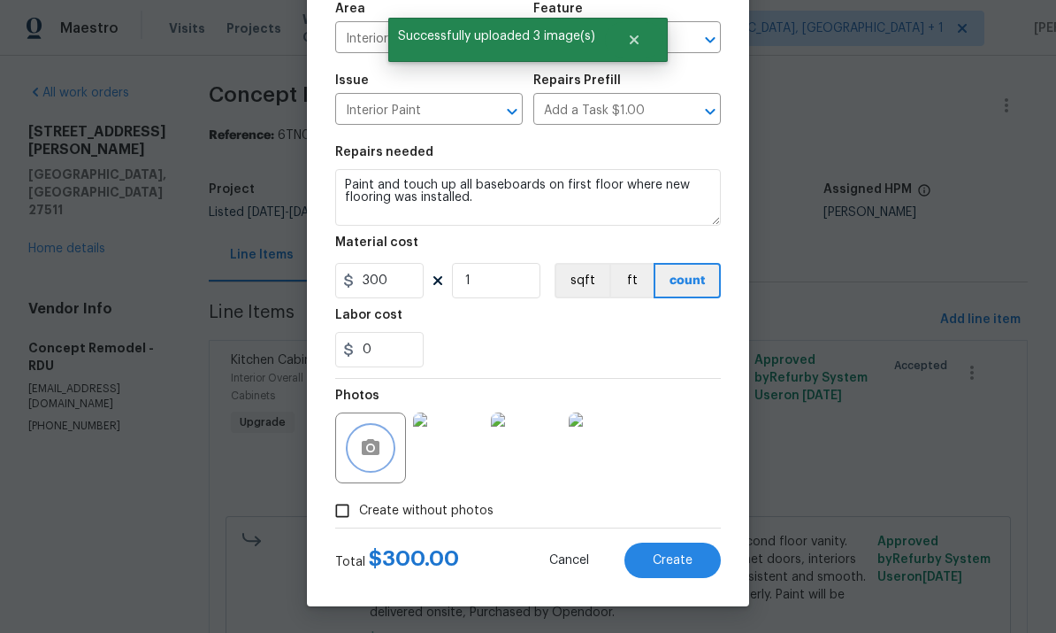
scroll to position [133, 0]
click at [666, 555] on span "Create" at bounding box center [673, 560] width 40 height 13
type input "0"
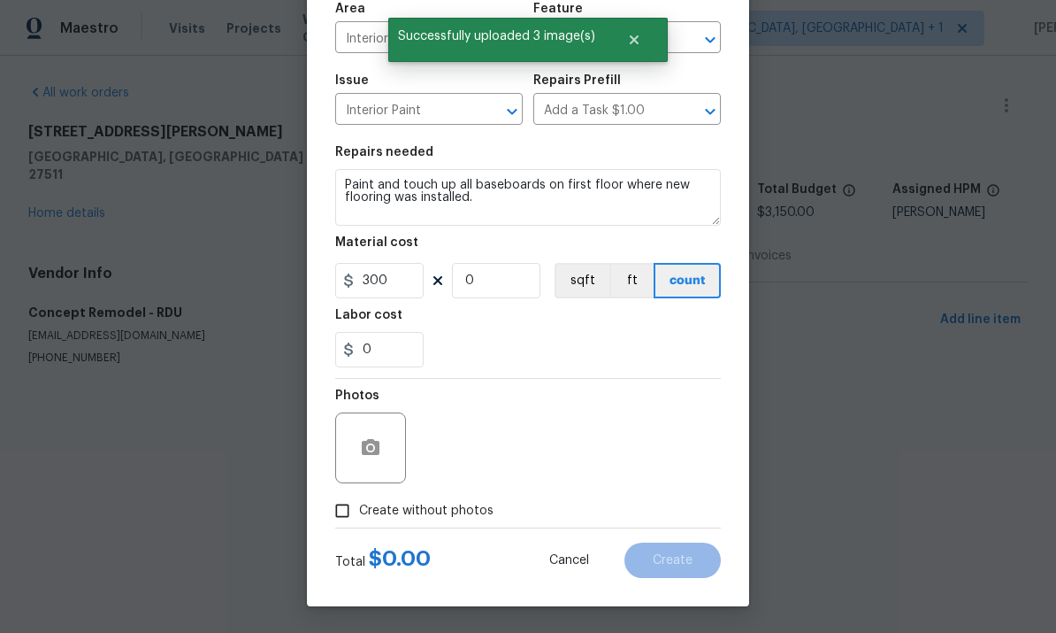
type input "0"
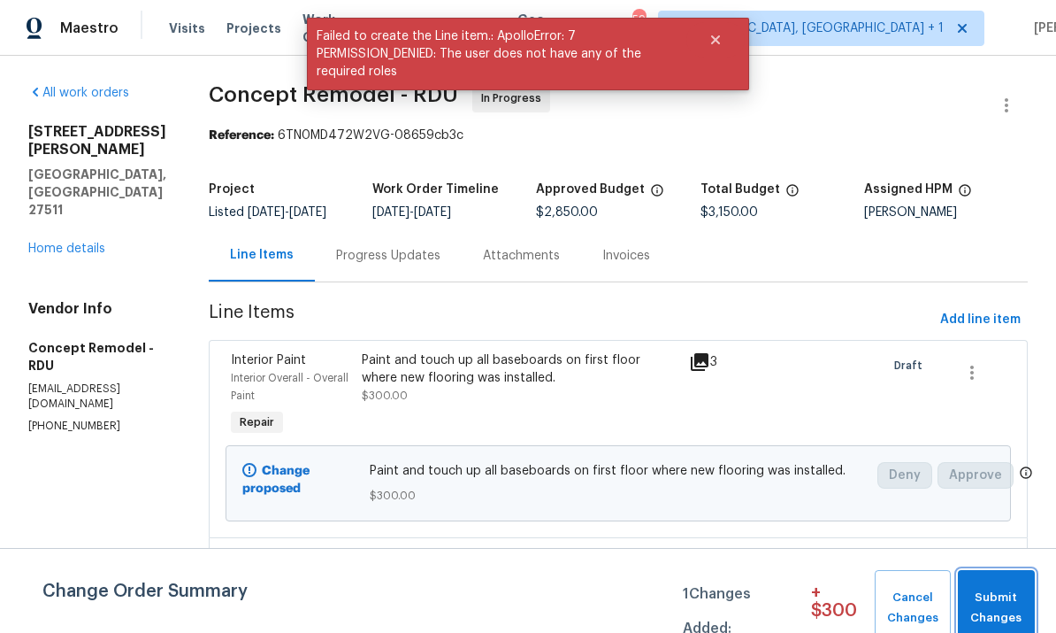
click at [1008, 604] on span "Submit Changes" at bounding box center [996, 607] width 59 height 41
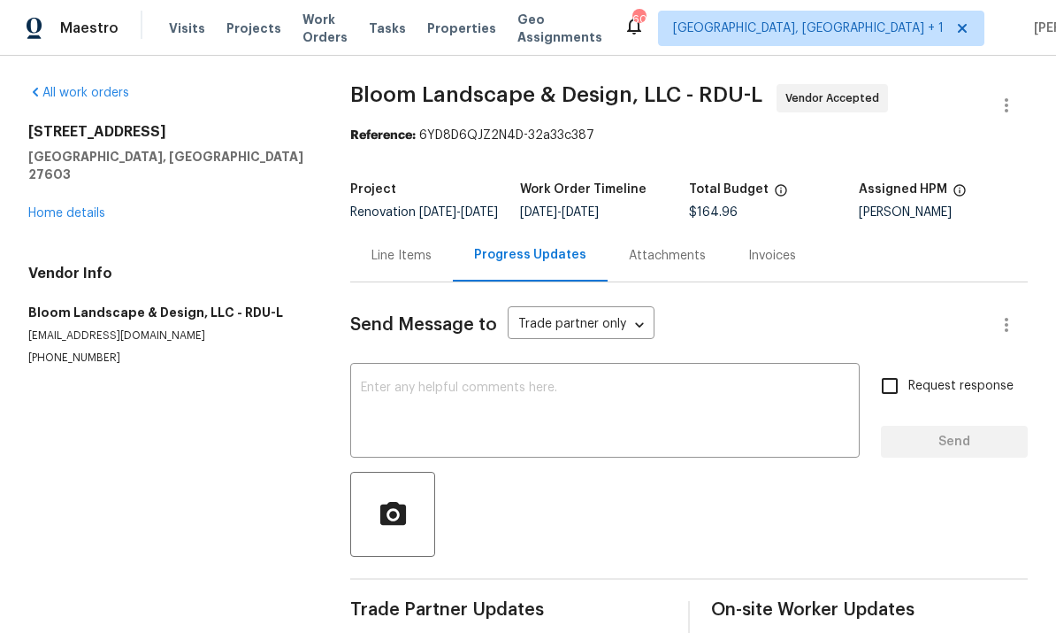
click at [75, 207] on link "Home details" at bounding box center [66, 213] width 77 height 12
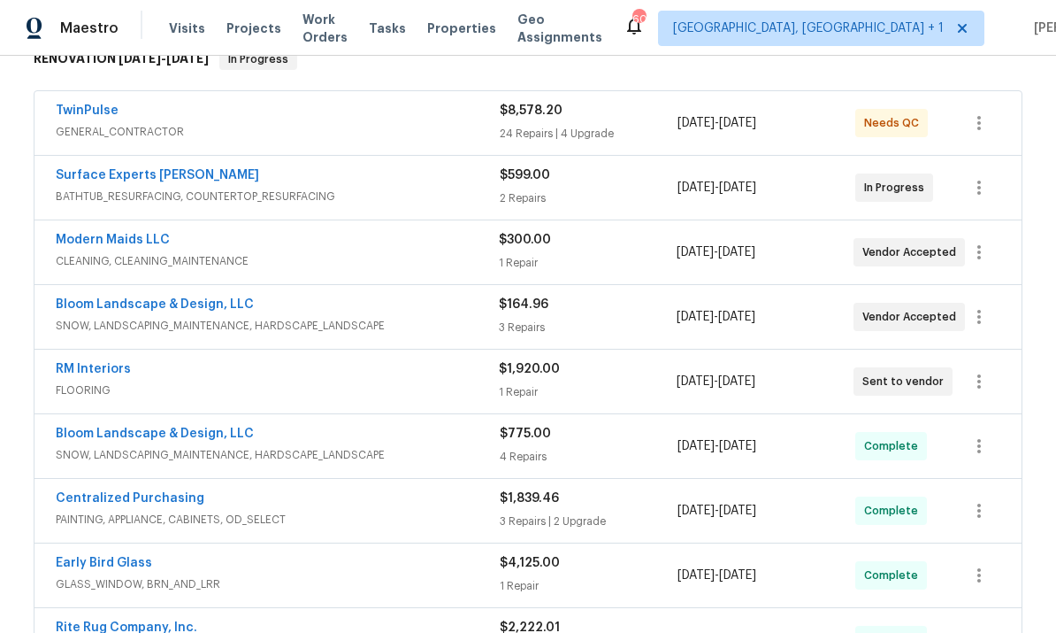
scroll to position [307, 0]
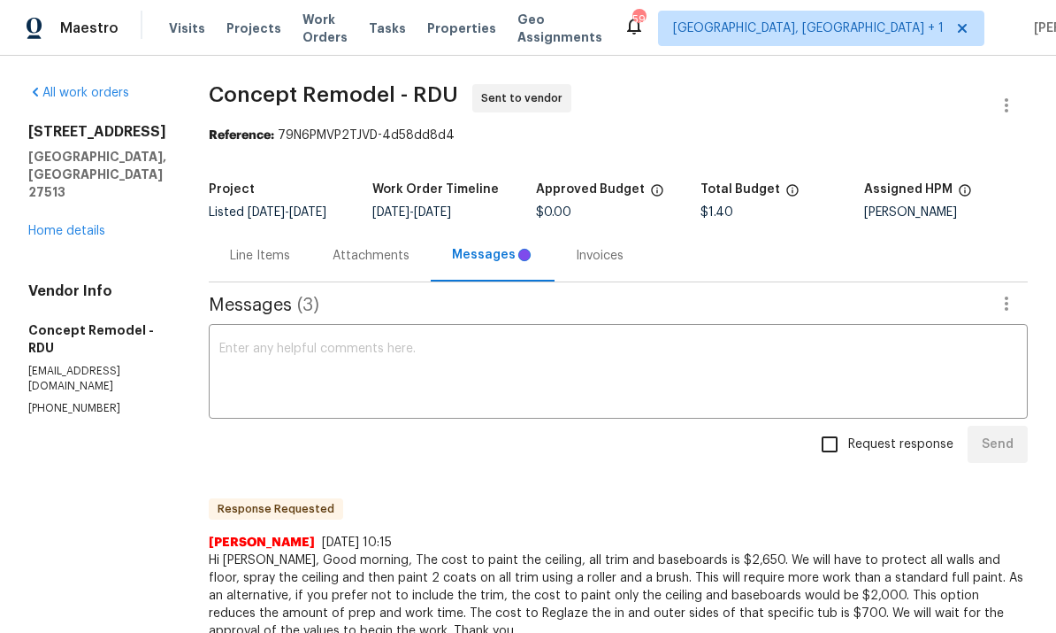
click at [57, 234] on link "Home details" at bounding box center [66, 231] width 77 height 12
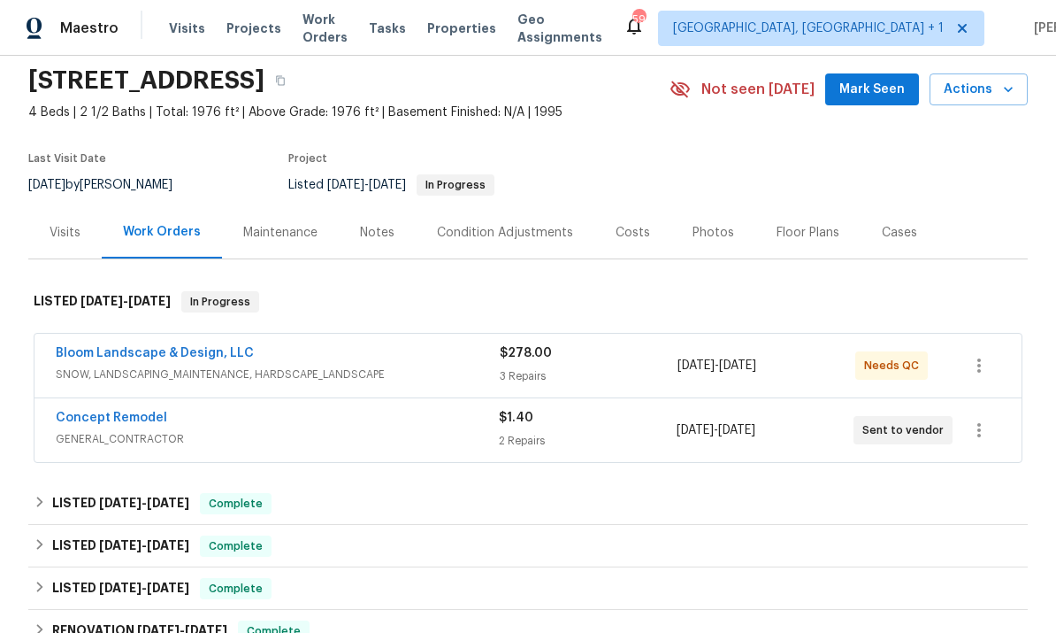
scroll to position [80, 0]
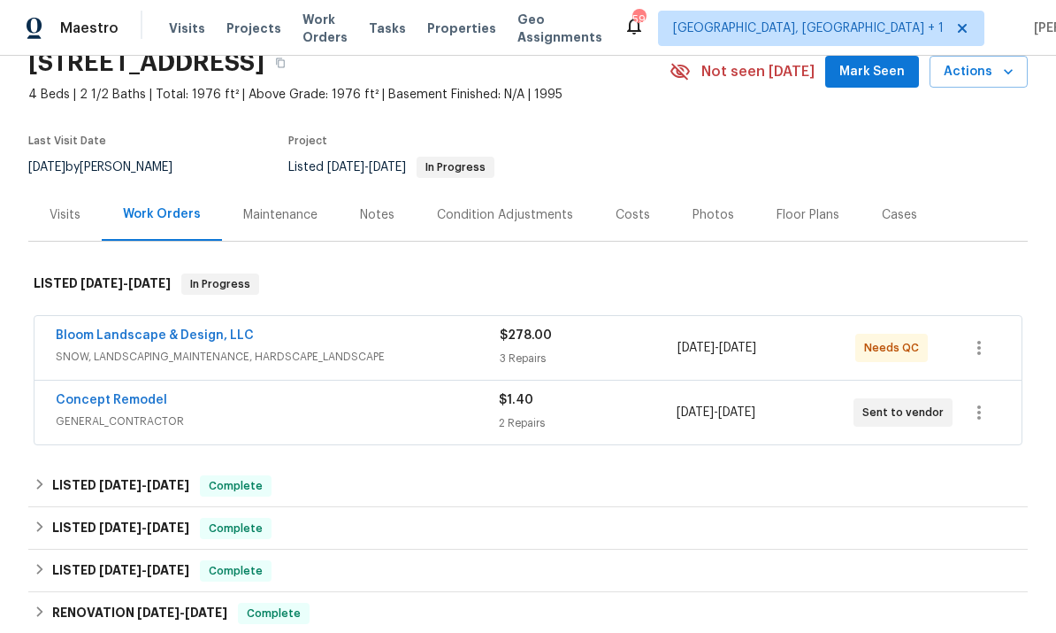
click at [139, 405] on link "Concept Remodel" at bounding box center [111, 400] width 111 height 12
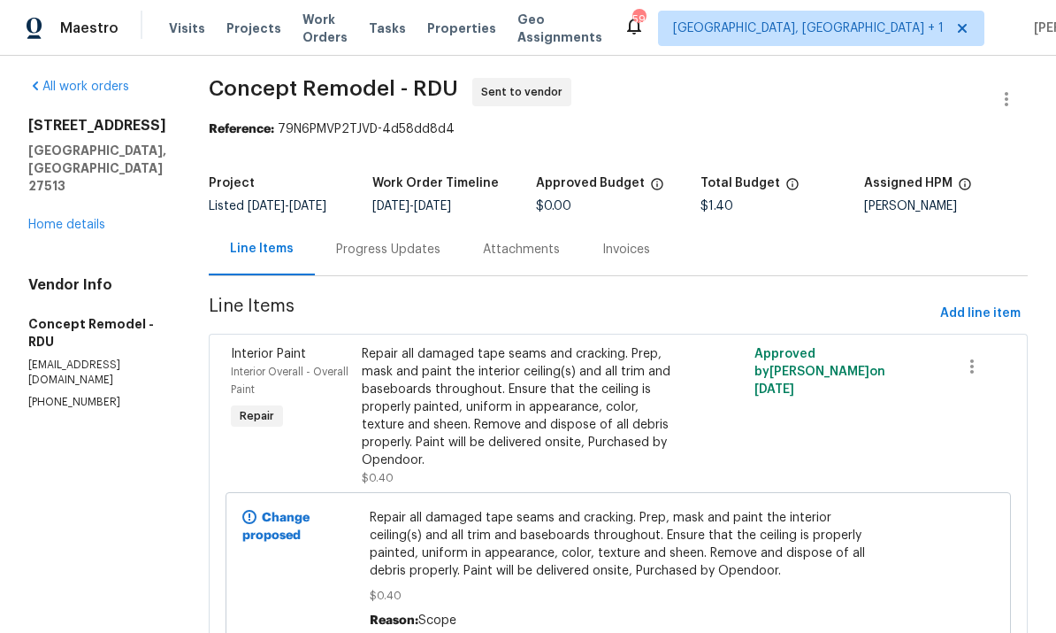
scroll to position [7, 0]
click at [349, 245] on div "Progress Updates" at bounding box center [388, 249] width 104 height 18
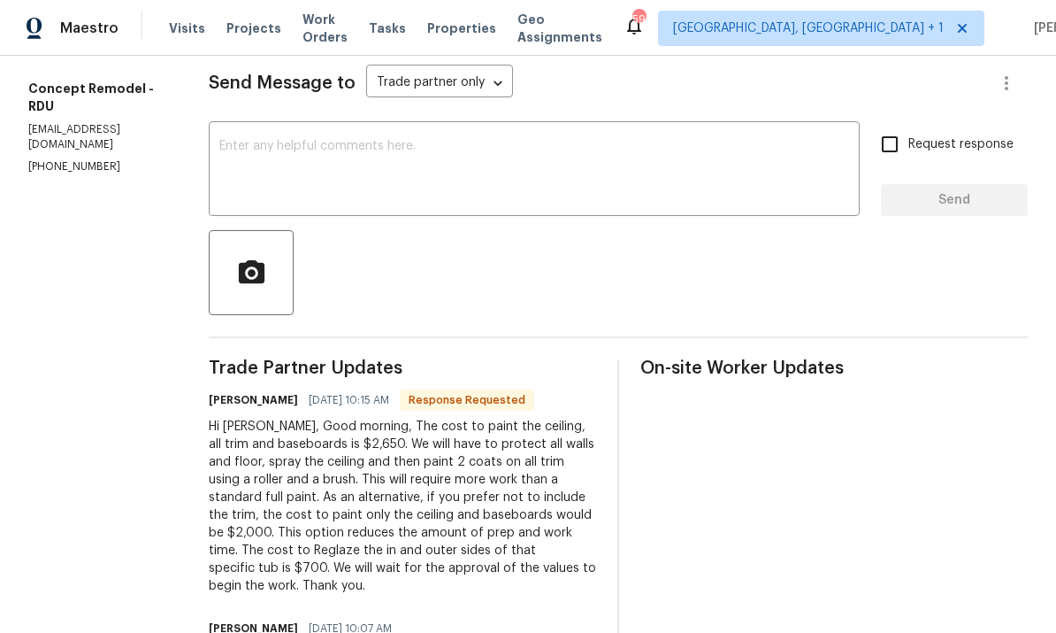
scroll to position [251, 0]
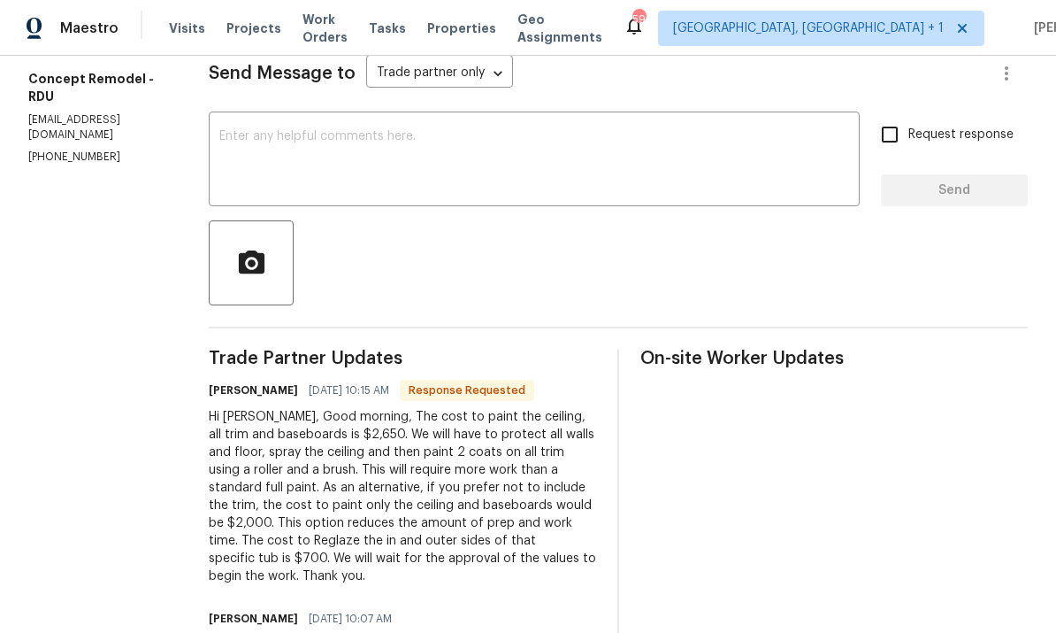
click at [1051, 279] on div "All work orders 104 Deerwalk Ct Cary, NC 27513 Home details Vendor Info Concept…" at bounding box center [528, 305] width 1056 height 1003
click at [1054, 264] on div "All work orders 104 Deerwalk Ct Cary, NC 27513 Home details Vendor Info Concept…" at bounding box center [528, 305] width 1056 height 1003
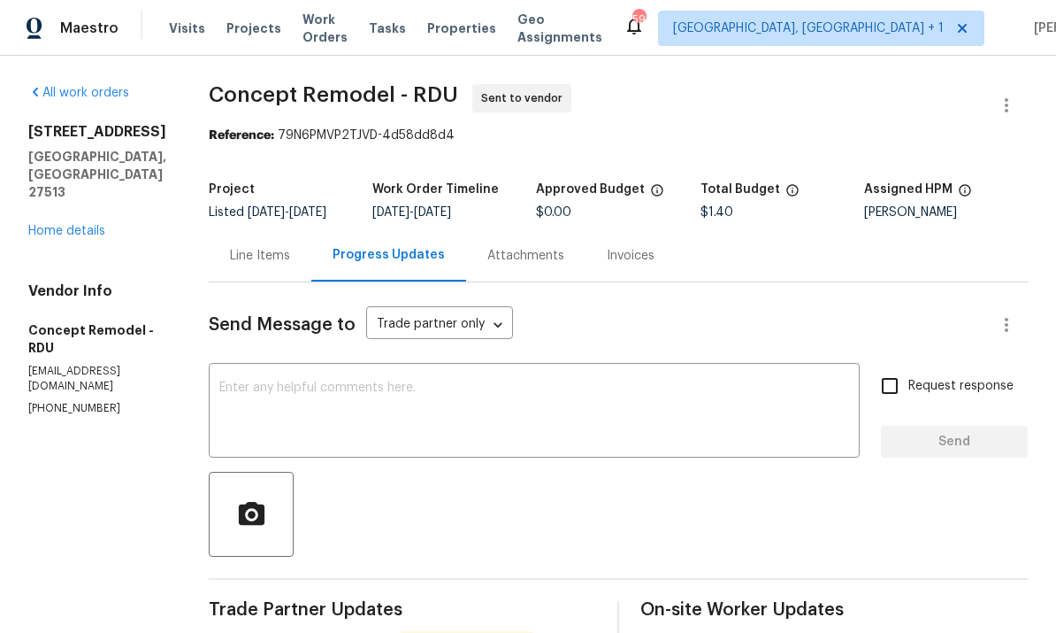
scroll to position [0, 0]
click at [230, 253] on div "Line Items" at bounding box center [260, 256] width 60 height 18
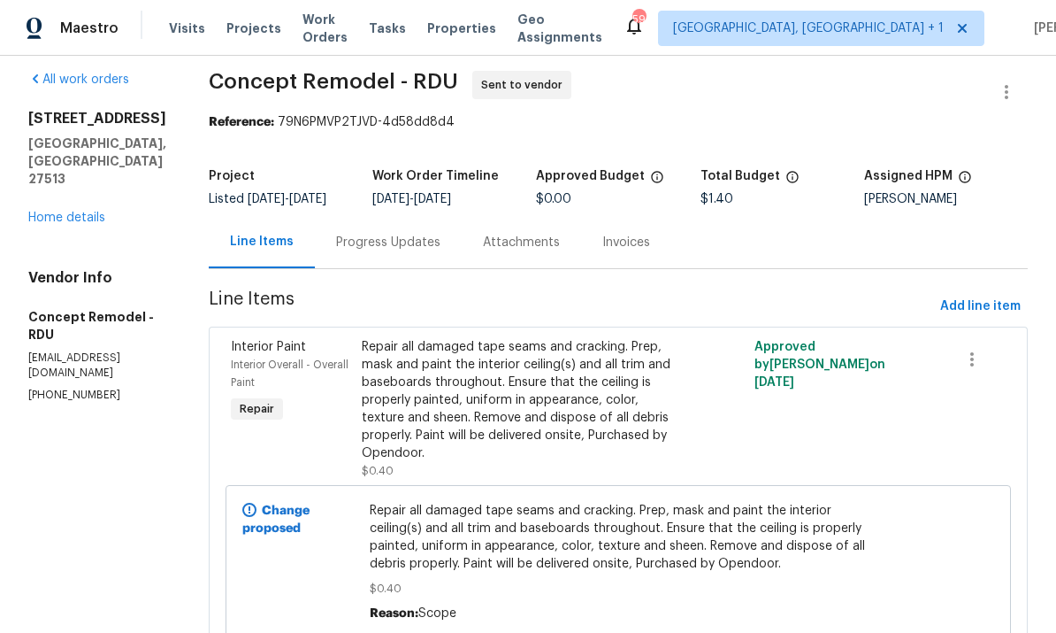
scroll to position [16, 0]
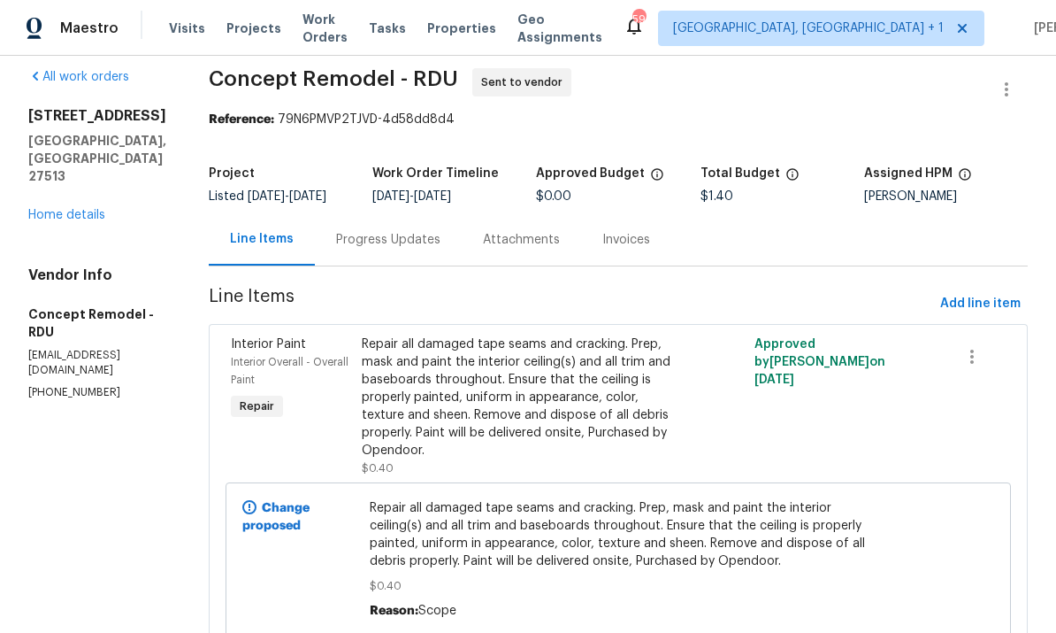
click at [348, 238] on div "Progress Updates" at bounding box center [388, 240] width 104 height 18
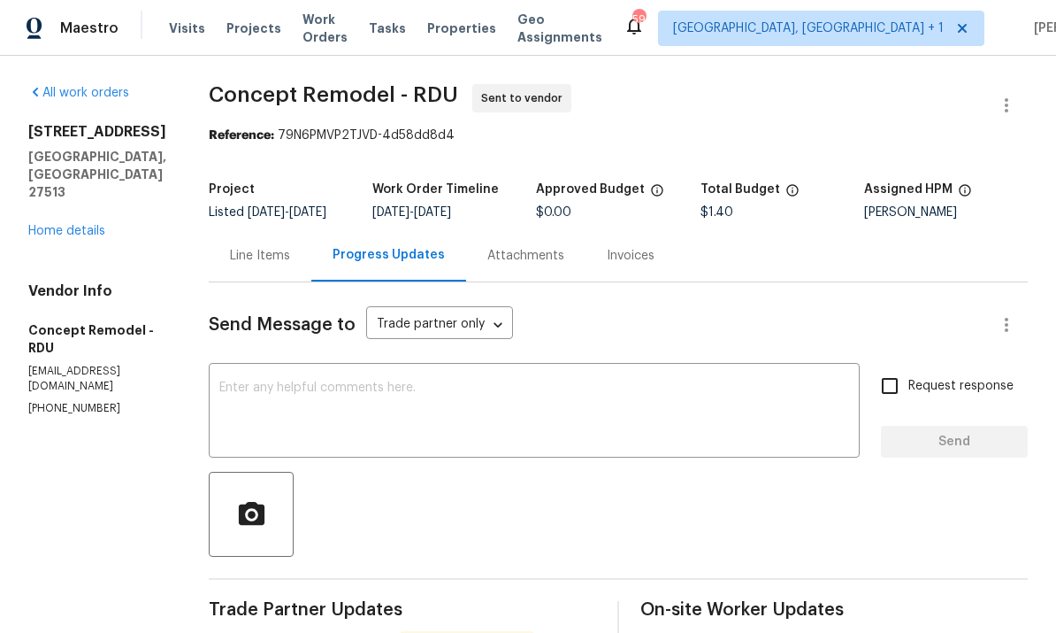
click at [316, 398] on textarea at bounding box center [534, 412] width 630 height 62
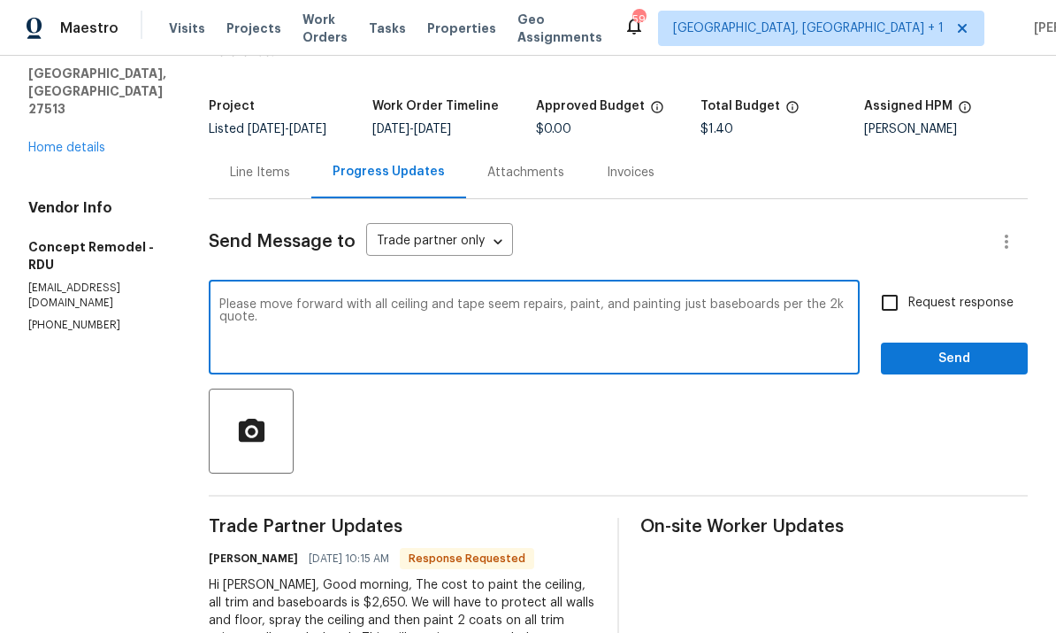
scroll to position [55, 0]
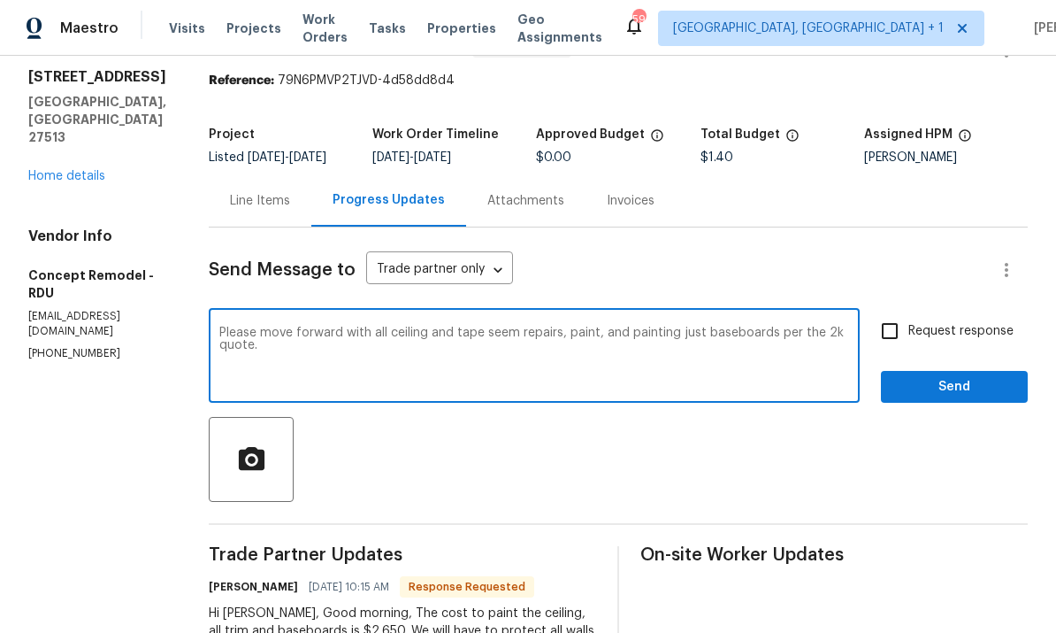
type textarea "Please move forward with all ceiling and tape seem repairs, paint, and painting…"
click at [209, 312] on div "Please move forward with all ceiling and tape seem repairs, paint, and painting…" at bounding box center [534, 357] width 651 height 90
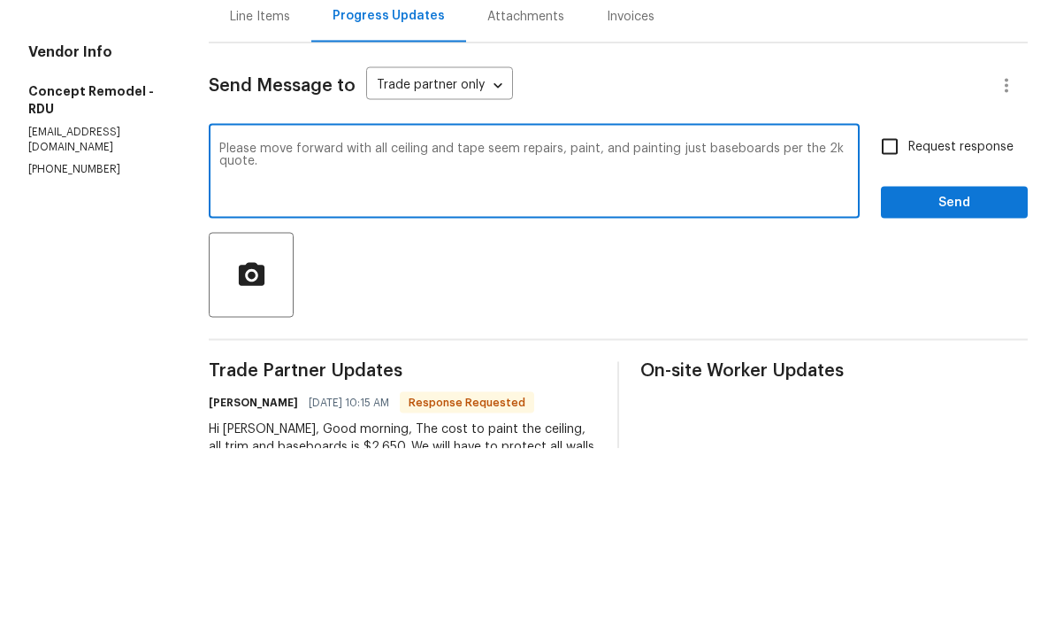
click at [219, 326] on textarea "Please move forward with all ceiling and tape seem repairs, paint, and painting…" at bounding box center [534, 357] width 630 height 62
click at [209, 312] on div "Please move forward with all ceiling and tape seem repairs, paint, and painting…" at bounding box center [534, 357] width 651 height 90
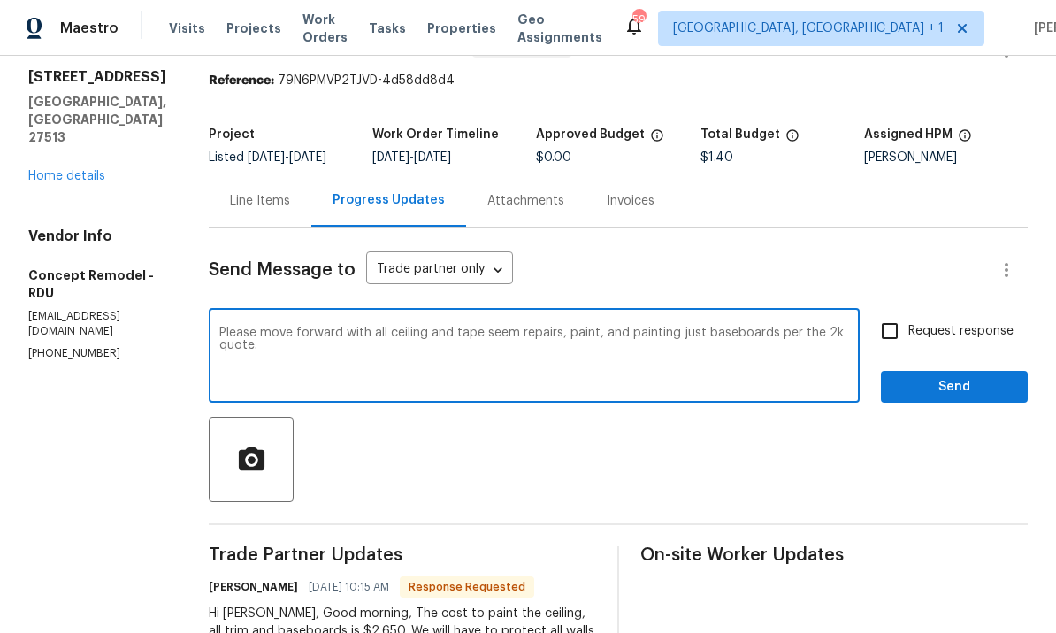
click at [230, 192] on div "Line Items" at bounding box center [260, 201] width 60 height 18
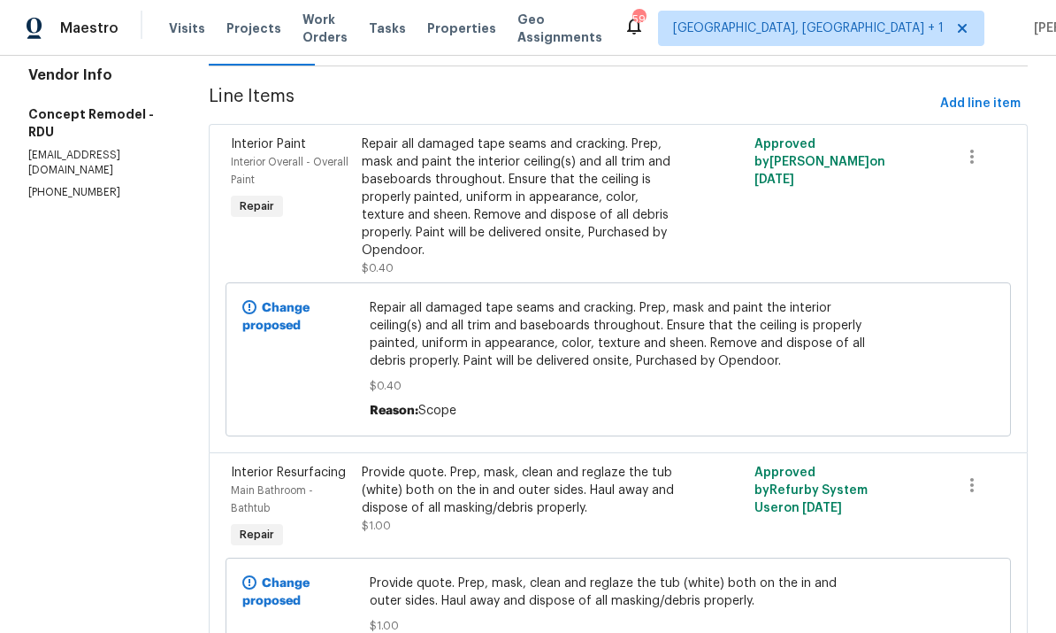
scroll to position [215, 0]
click at [521, 464] on div "Provide quote. Prep, mask, clean and reglaze the tub (white) both on the in and…" at bounding box center [520, 490] width 317 height 53
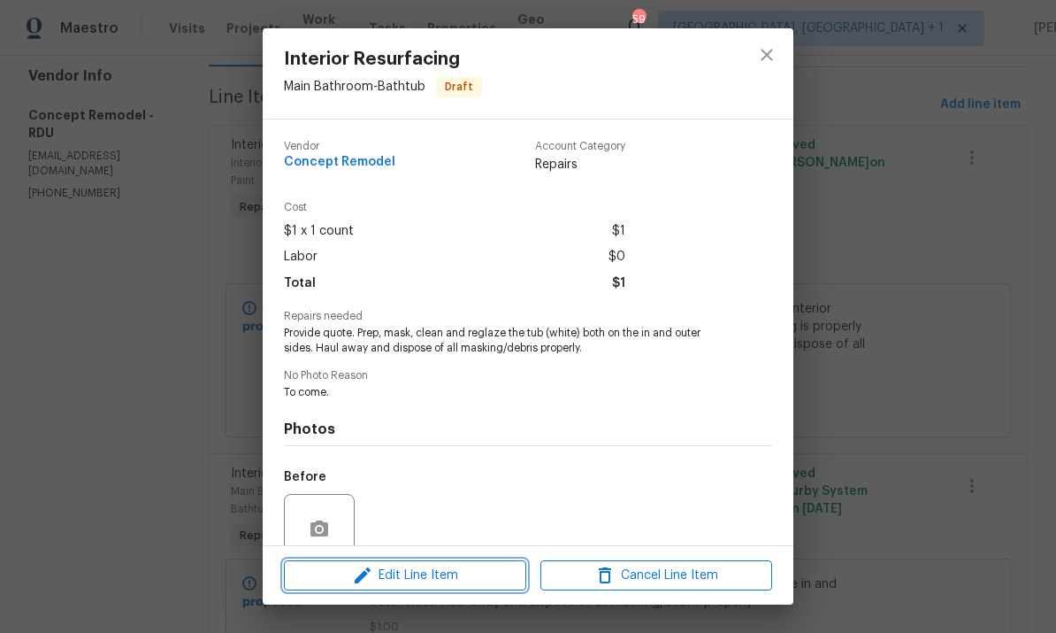
click at [462, 577] on span "Edit Line Item" at bounding box center [405, 575] width 232 height 22
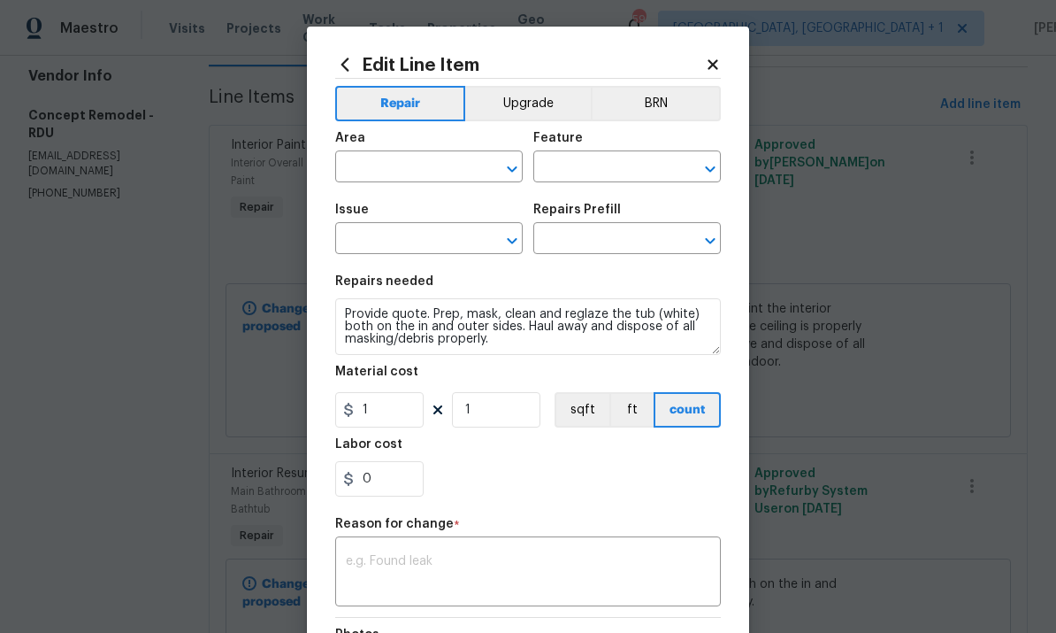
type input "Main Bathroom"
type input "Bathtub"
type input "Interior Resurfacing"
type input "Reglaze Tub $350.00"
click at [408, 411] on input "1" at bounding box center [379, 409] width 88 height 35
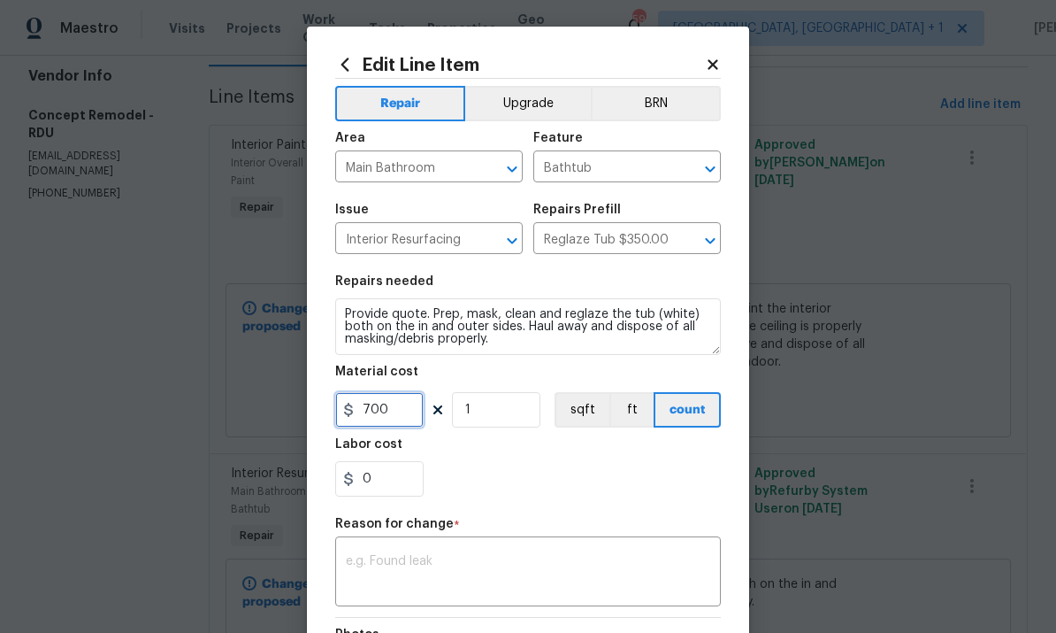
type input "700"
click at [466, 571] on textarea at bounding box center [528, 573] width 365 height 37
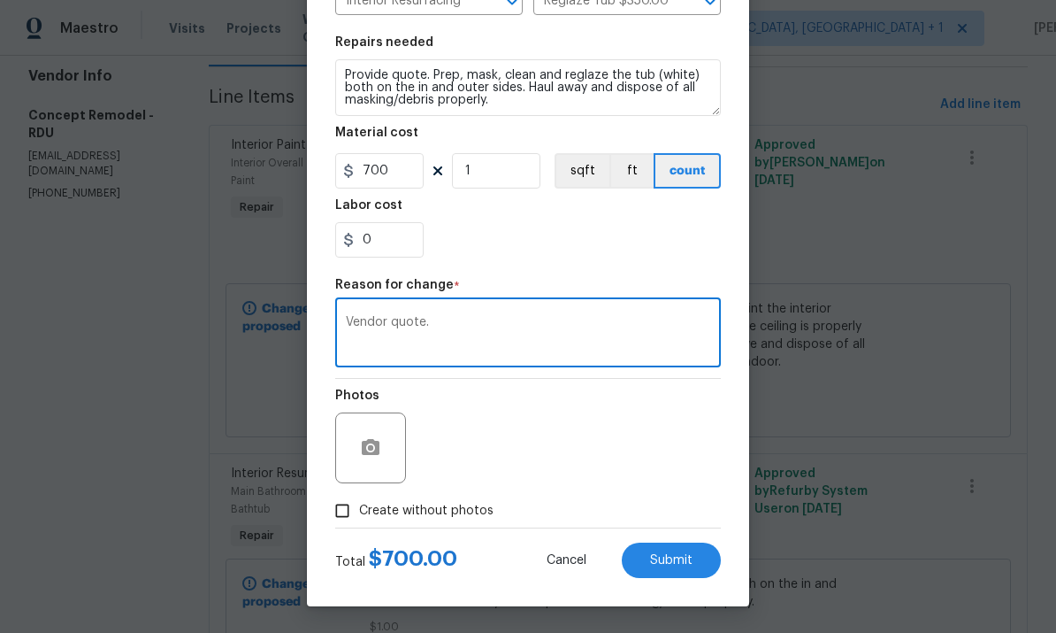
type textarea "Vendor quote."
click at [670, 557] on span "Submit" at bounding box center [671, 560] width 42 height 13
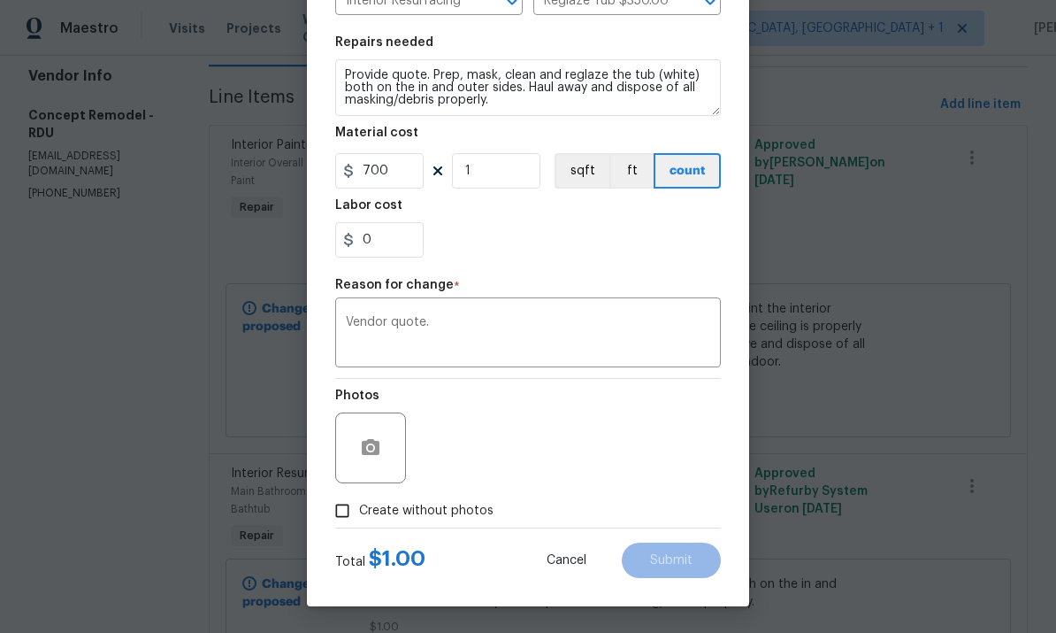
type input "1"
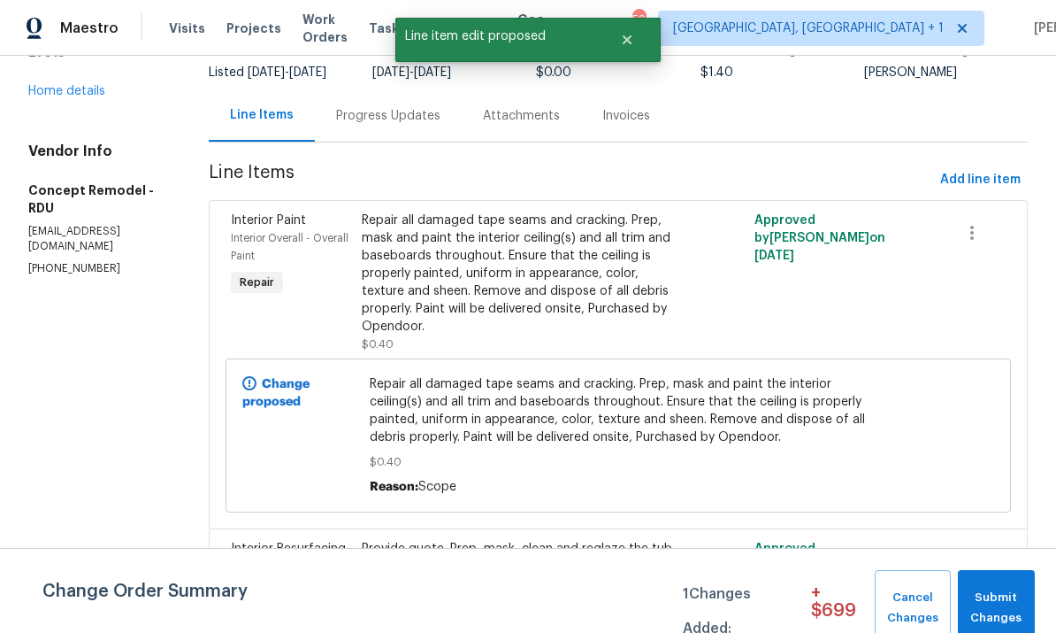
scroll to position [141, 0]
click at [505, 215] on div "Repair all damaged tape seams and cracking. Prep, mask and paint the interior c…" at bounding box center [520, 273] width 317 height 124
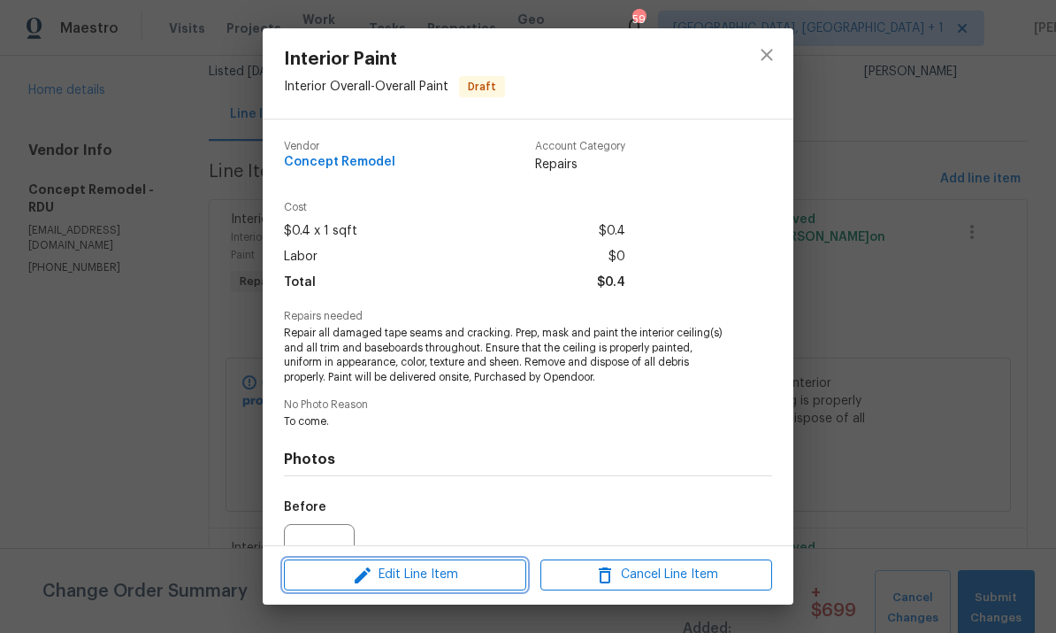
click at [450, 572] on span "Edit Line Item" at bounding box center [405, 575] width 232 height 22
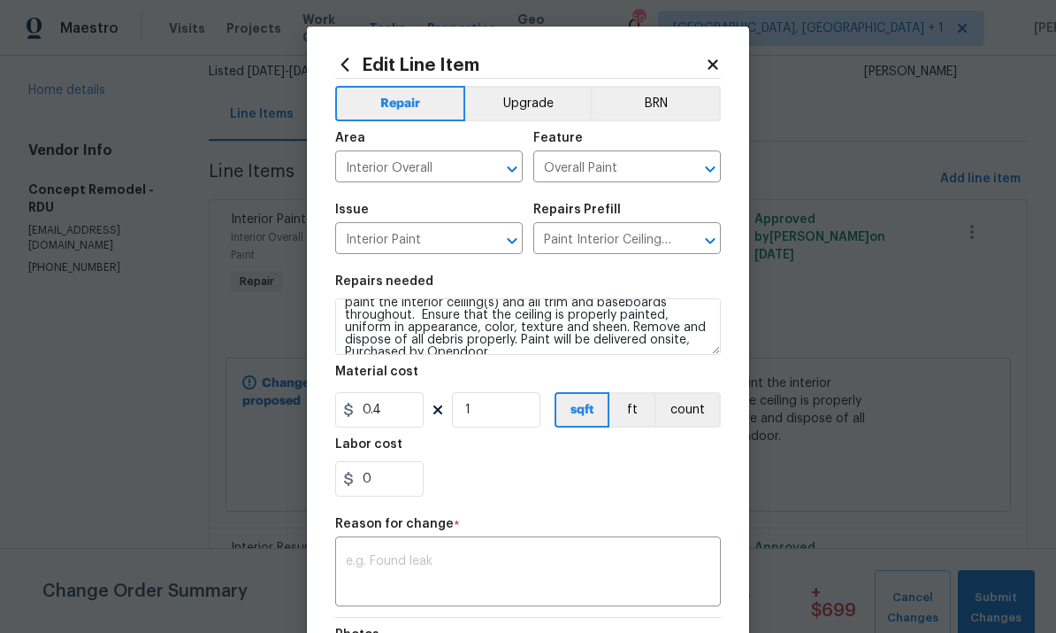
scroll to position [17, 0]
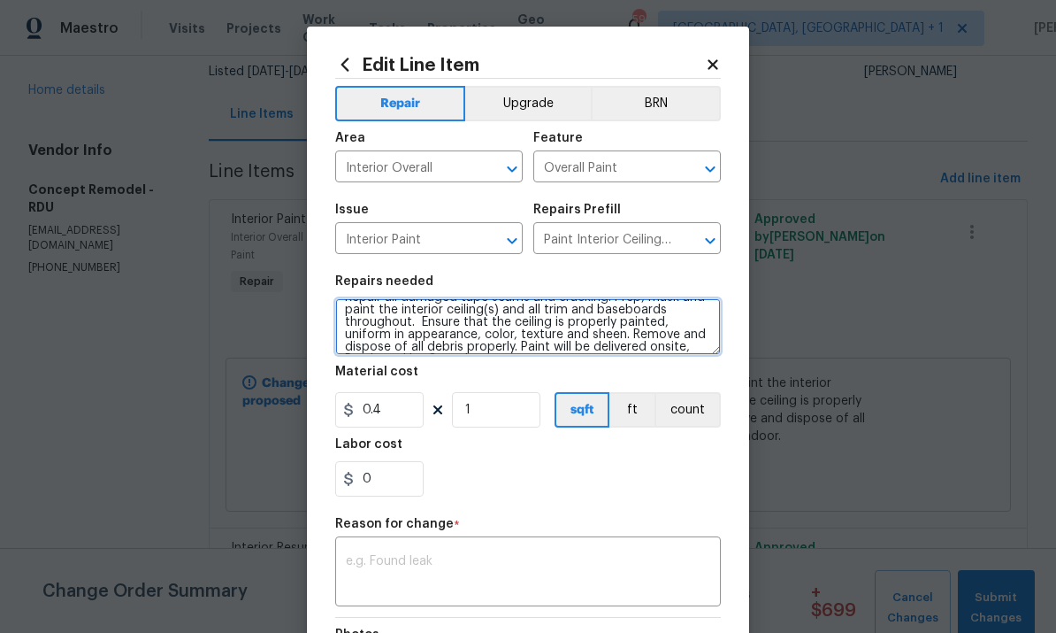
click at [566, 312] on textarea "Repair all damaged tape seams and cracking. Prep, mask and paint the interior c…" at bounding box center [528, 326] width 386 height 57
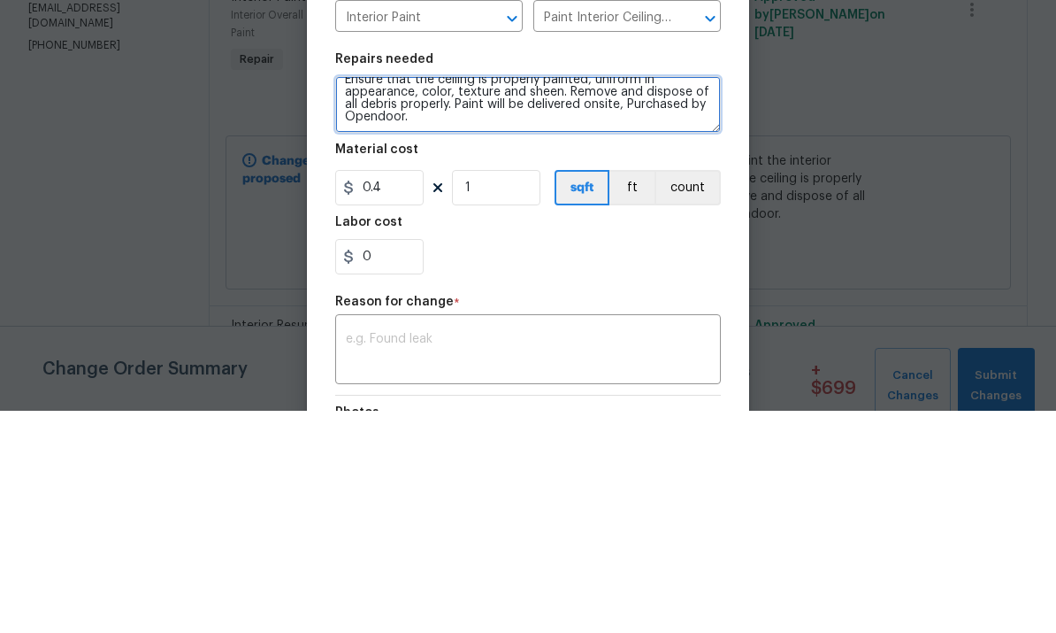
scroll to position [37, 0]
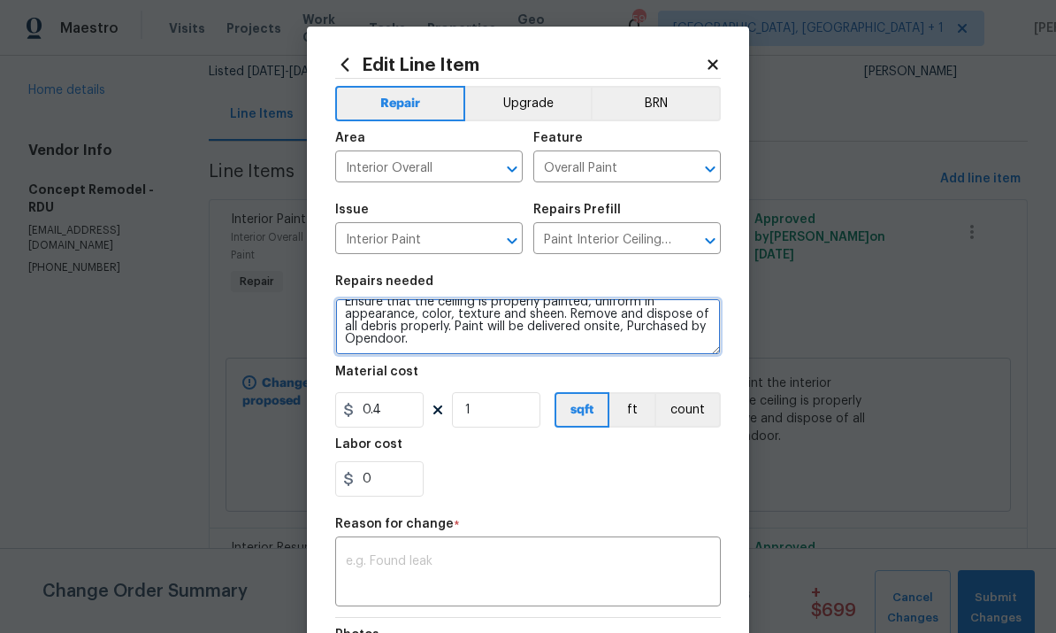
type textarea "Repair all damaged tape seams and cracking. Prep, mask and paint the interior c…"
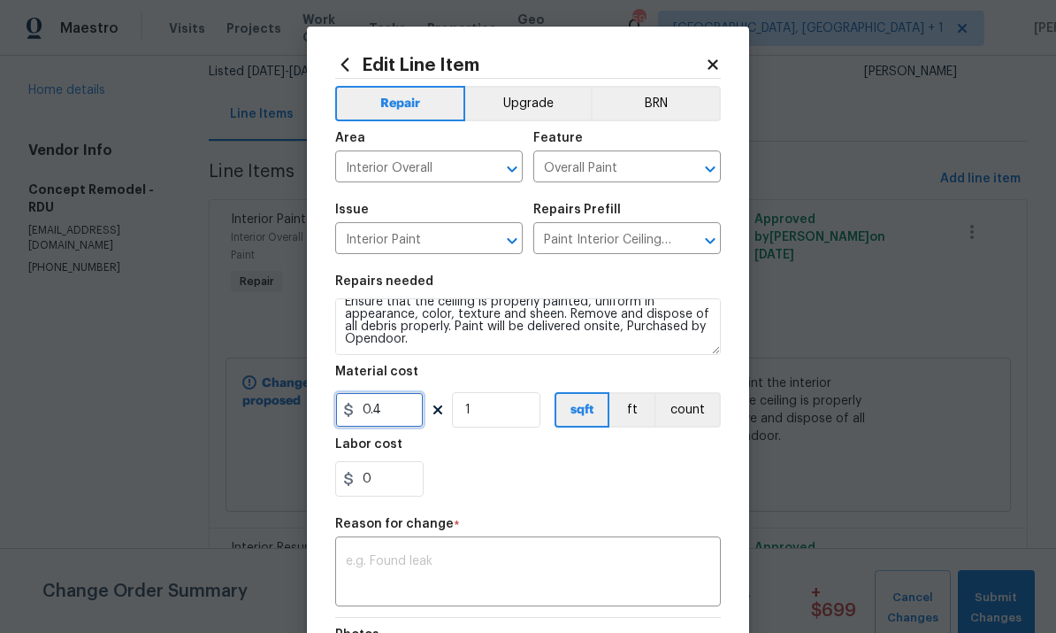
click at [414, 418] on input "0.4" at bounding box center [379, 409] width 88 height 35
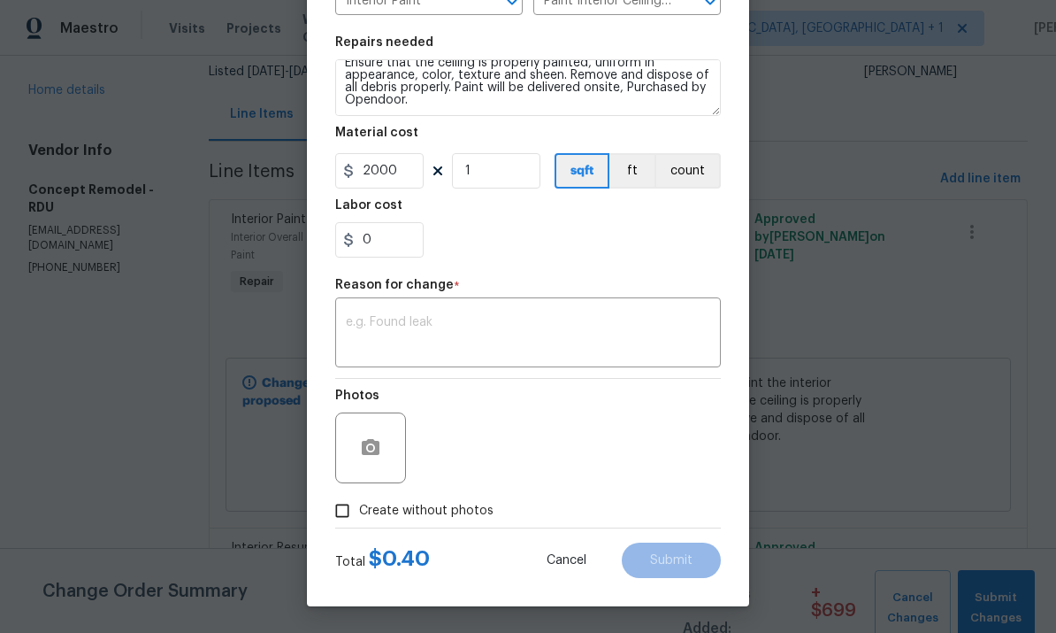
scroll to position [242, 0]
type input "2000"
click at [415, 341] on textarea at bounding box center [528, 334] width 365 height 37
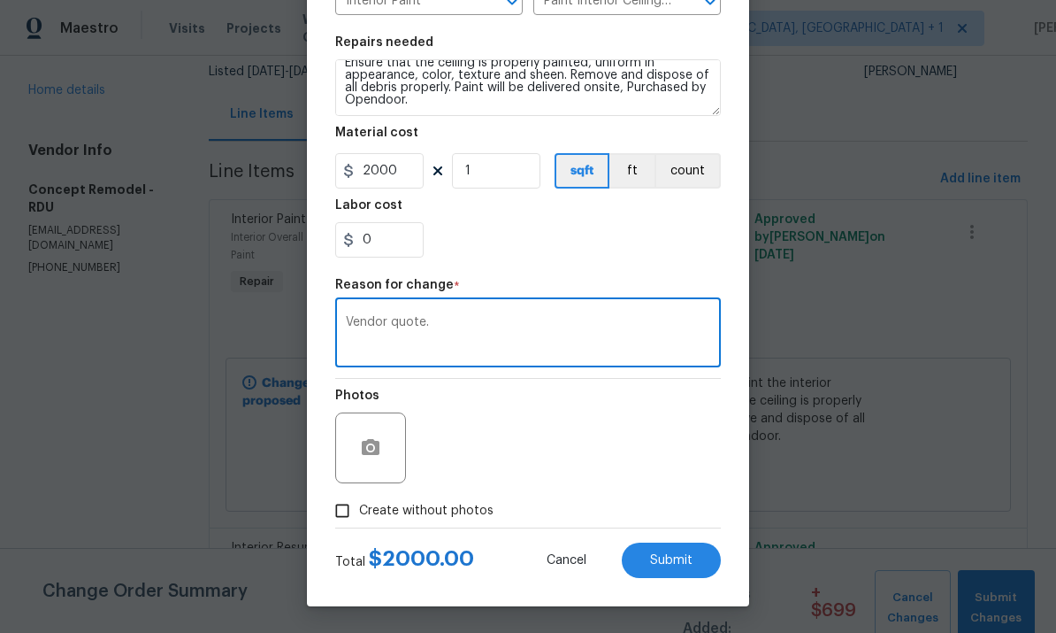
type textarea "Vendor quote."
click at [681, 567] on button "Submit" at bounding box center [671, 559] width 99 height 35
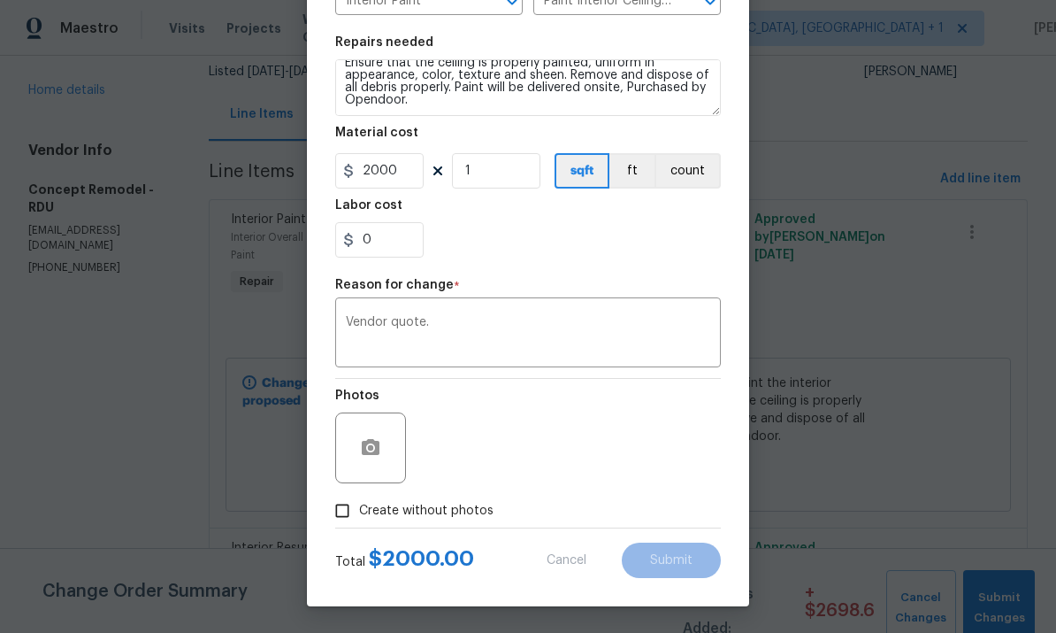
type textarea "Repair all damaged tape seams and cracking. Prep, mask and paint the interior c…"
type input "0.4"
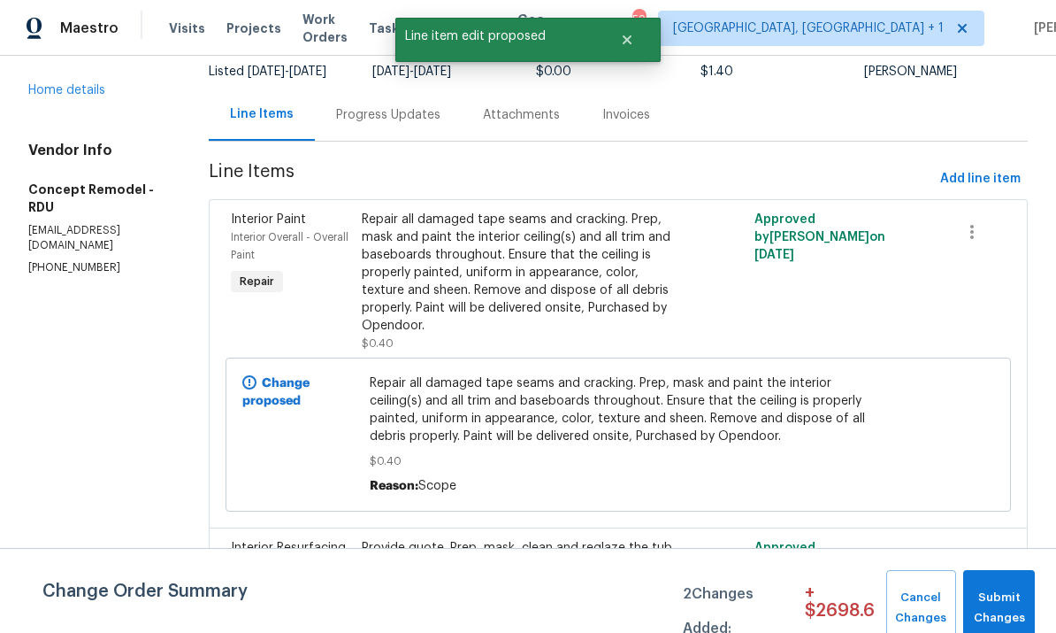
scroll to position [0, 0]
click at [1017, 606] on span "Submit Changes" at bounding box center [999, 607] width 54 height 41
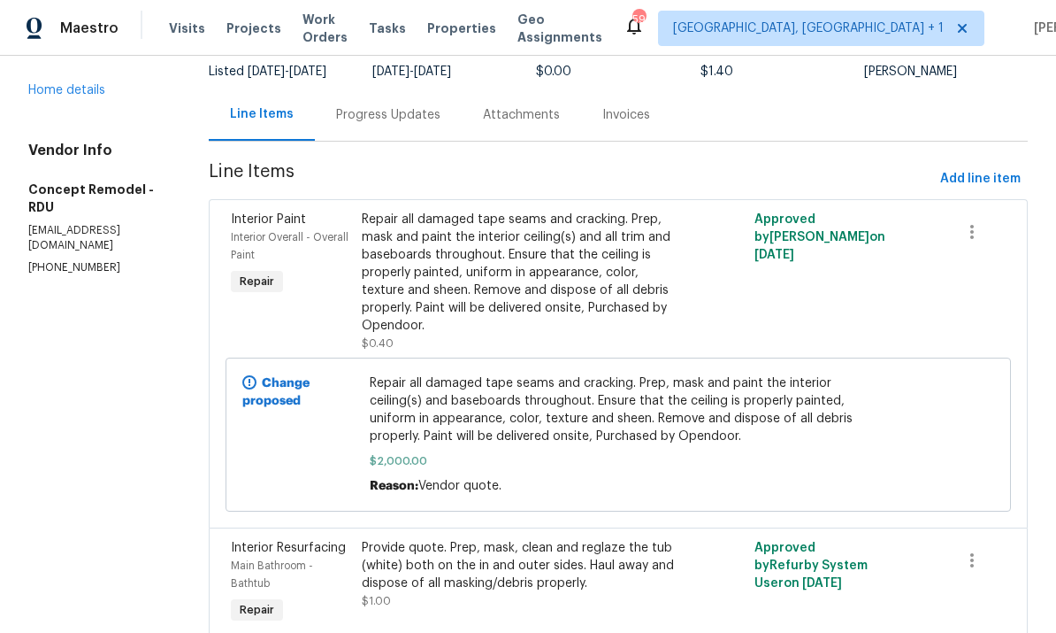
click at [348, 106] on div "Progress Updates" at bounding box center [388, 115] width 104 height 18
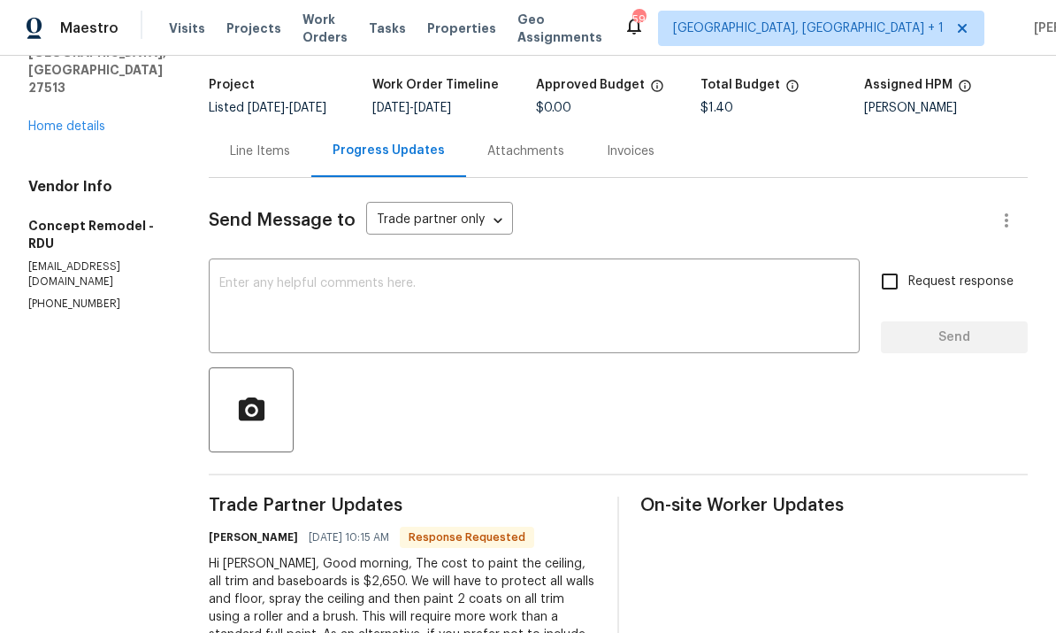
scroll to position [102, 0]
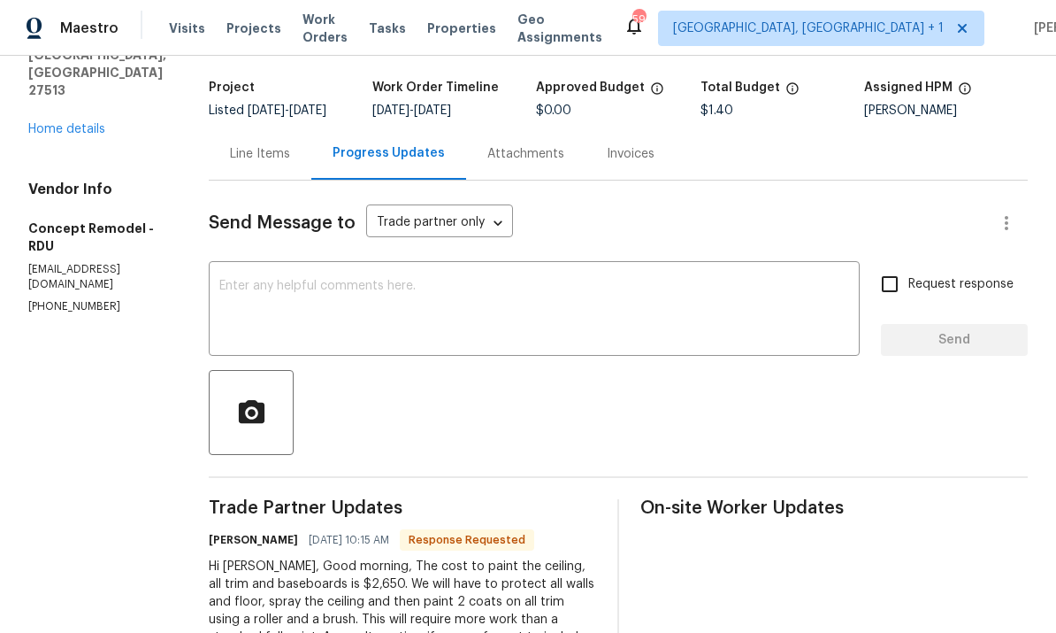
click at [269, 280] on textarea at bounding box center [534, 311] width 630 height 62
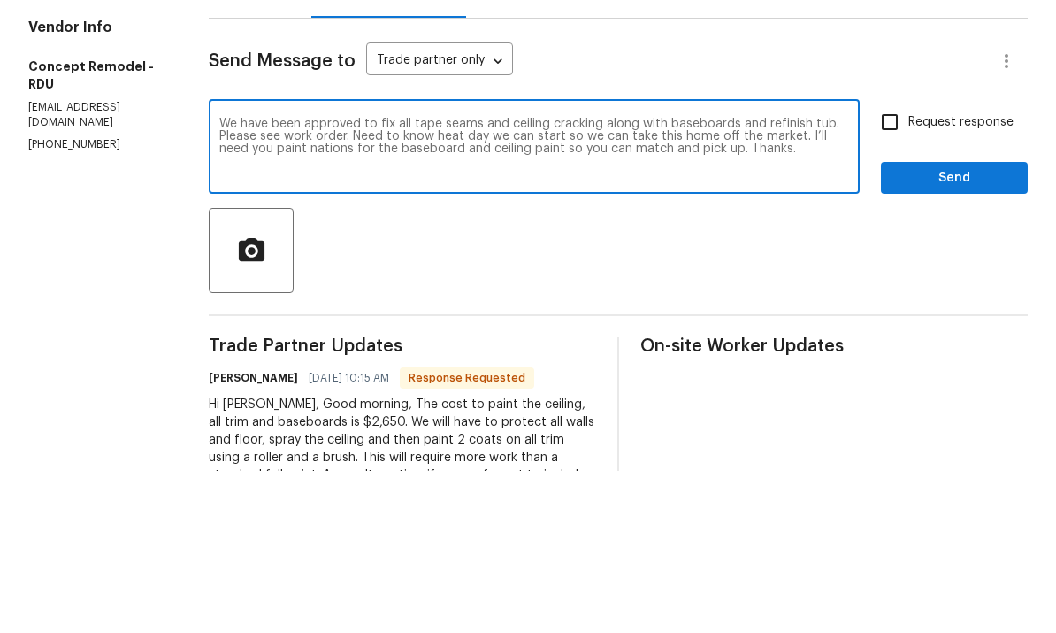
type textarea "We have been approved to fix all tape seams and ceiling cracking along with bas…"
click at [894, 265] on input "Request response" at bounding box center [889, 283] width 37 height 37
checkbox input "true"
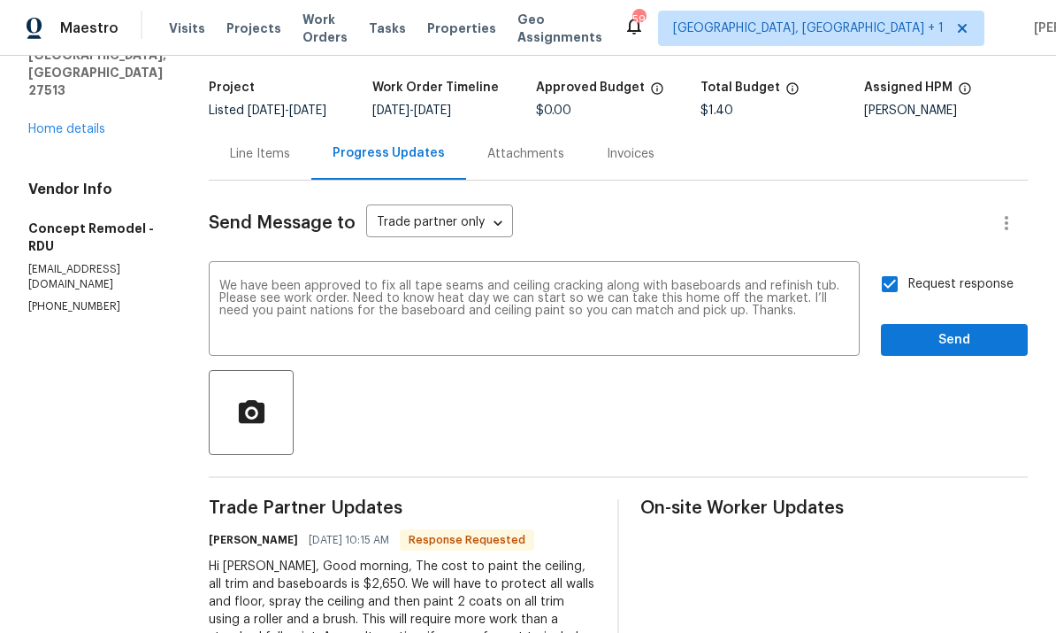
click at [843, 280] on textarea "We have been approved to fix all tape seams and ceiling cracking along with bas…" at bounding box center [534, 311] width 630 height 62
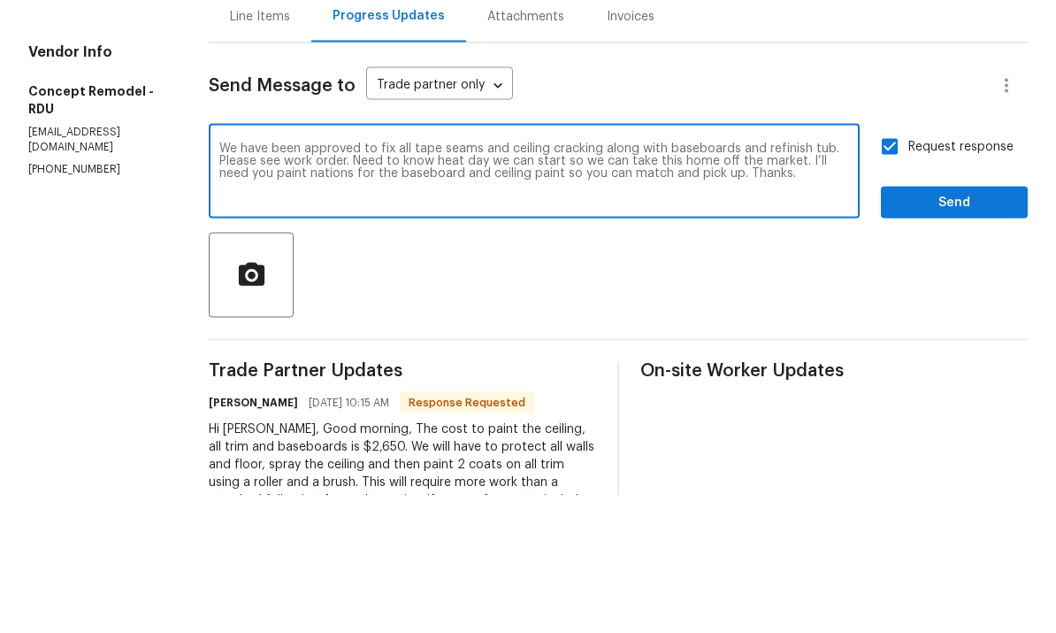
click at [839, 280] on textarea "We have been approved to fix all tape seams and ceiling cracking along with bas…" at bounding box center [534, 311] width 630 height 62
click at [828, 280] on textarea "We have been approved to fix all tape seams and ceiling cracking along with bas…" at bounding box center [534, 311] width 630 height 62
type textarea "We have been approved to fix all tape seams and ceiling cracking along with bas…"
click at [981, 329] on span "Send" at bounding box center [954, 340] width 119 height 22
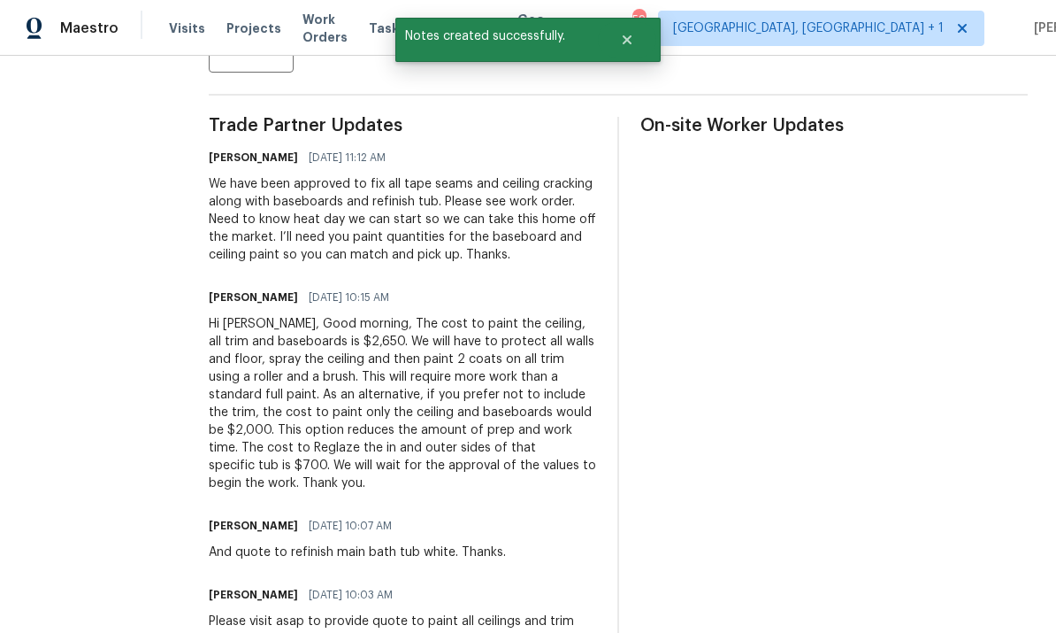
scroll to position [483, 0]
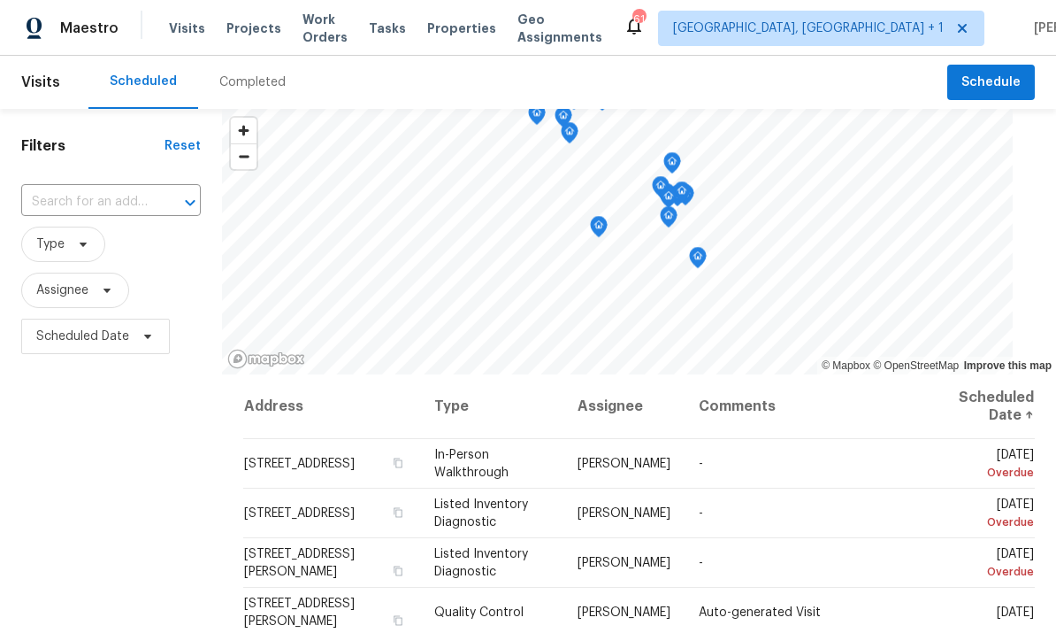
click at [246, 85] on div "Completed" at bounding box center [252, 82] width 66 height 18
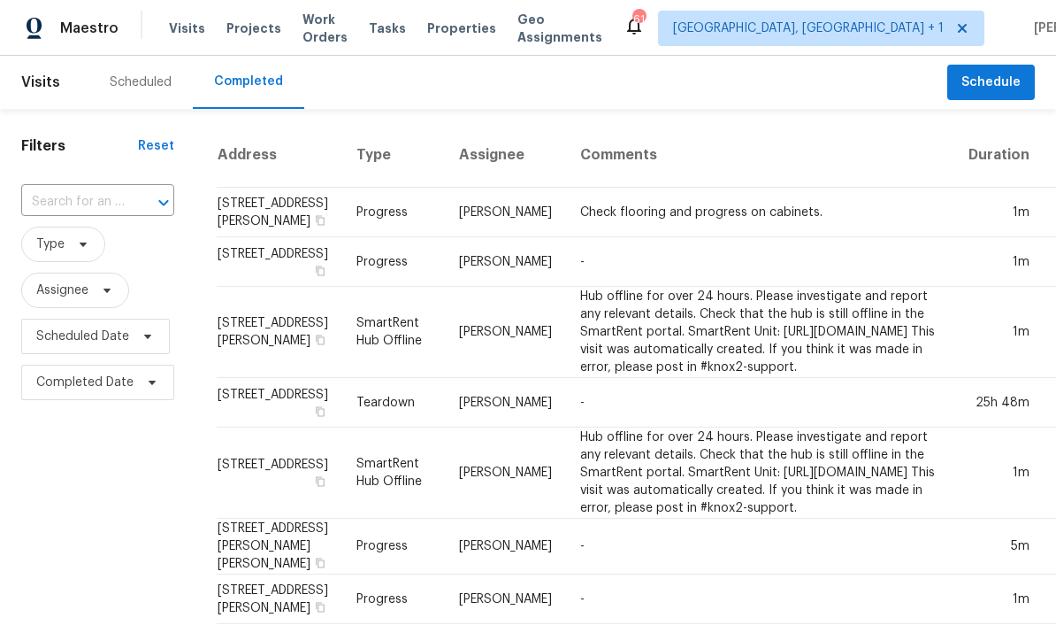
click at [111, 206] on input "text" at bounding box center [73, 201] width 104 height 27
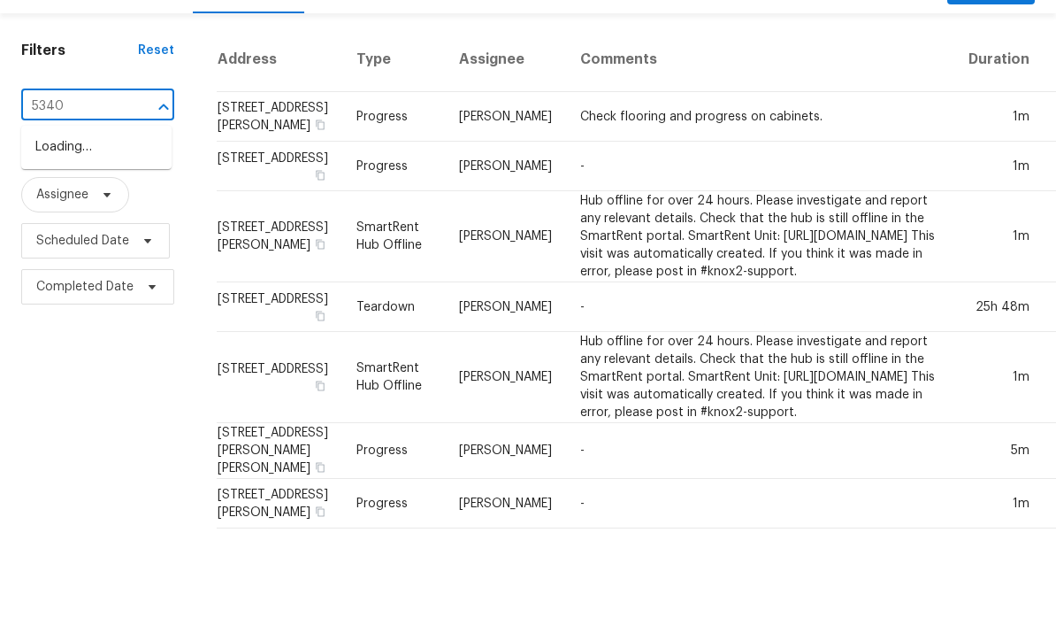
type input "5340"
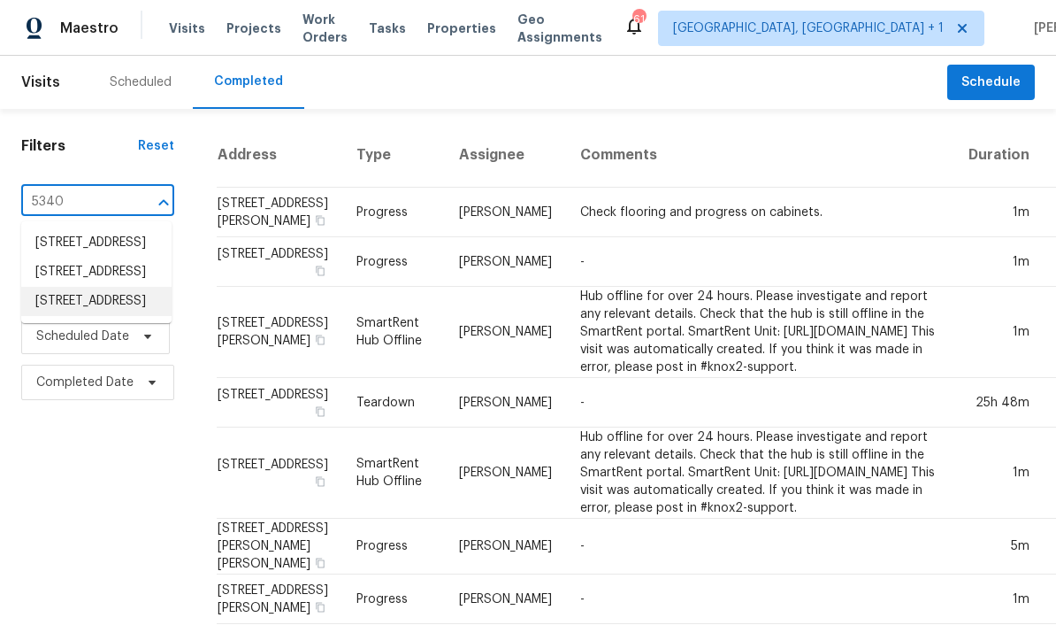
click at [125, 303] on li "[STREET_ADDRESS]" at bounding box center [96, 301] width 150 height 29
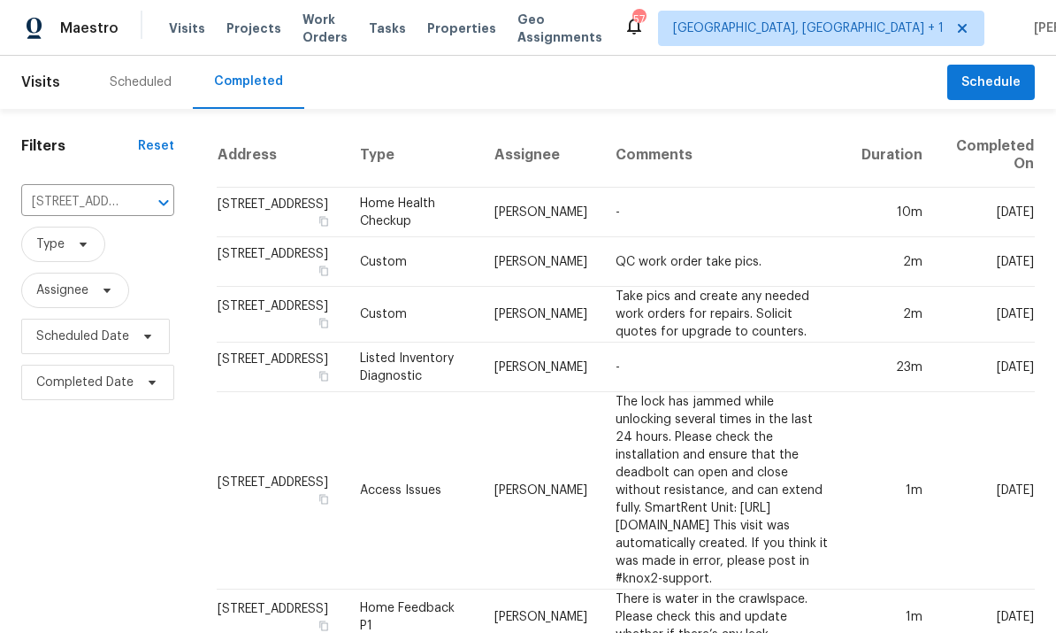
scroll to position [0, 9]
